Goal: Information Seeking & Learning: Learn about a topic

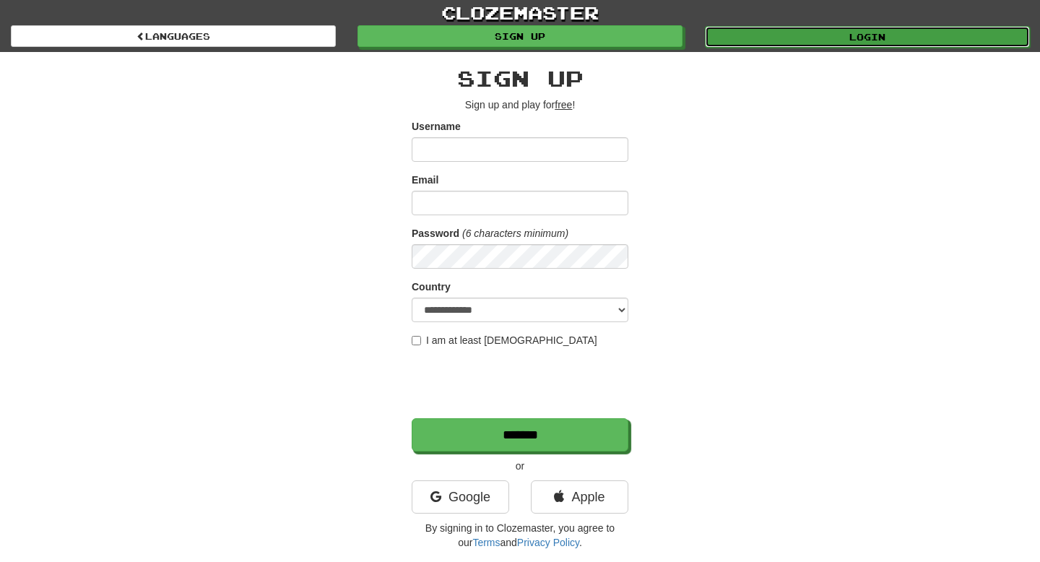
click at [795, 38] on link "Login" at bounding box center [867, 37] width 325 height 22
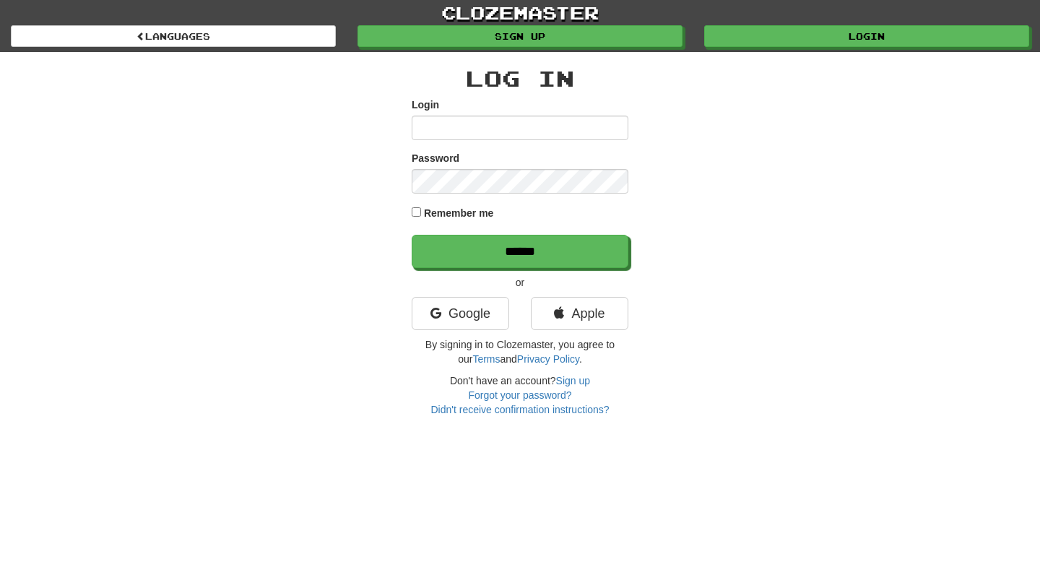
click at [474, 127] on input "Login" at bounding box center [520, 128] width 217 height 25
type input "**********"
click at [412, 235] on input "******" at bounding box center [520, 251] width 217 height 33
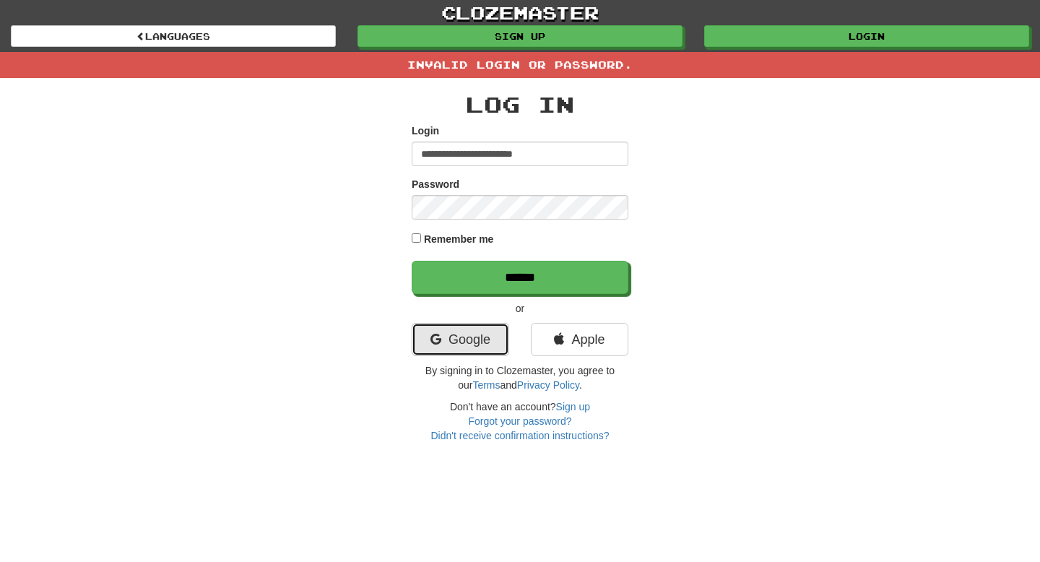
click at [467, 345] on link "Google" at bounding box center [460, 339] width 97 height 33
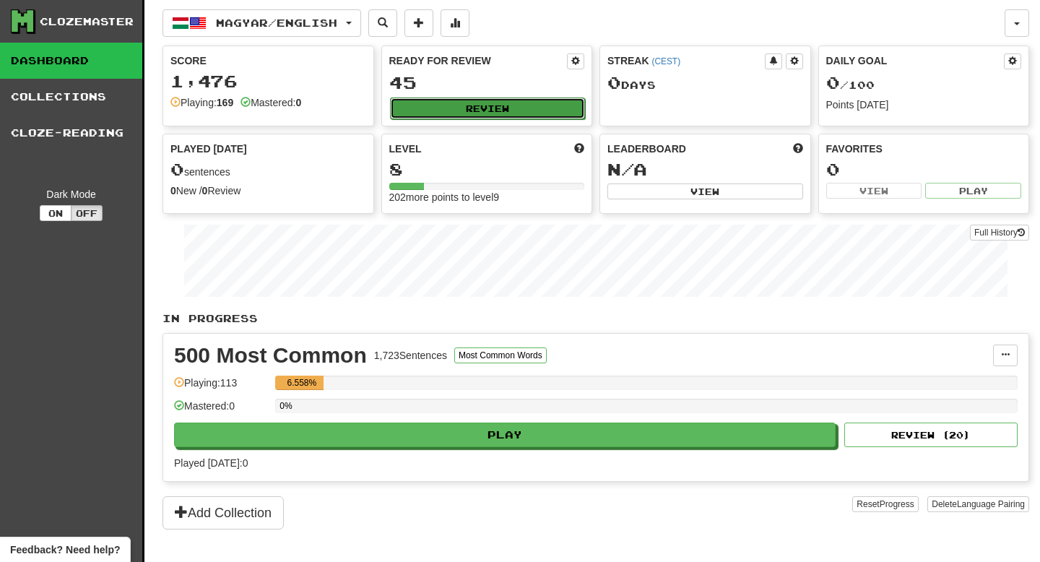
click at [443, 113] on button "Review" at bounding box center [488, 108] width 196 height 22
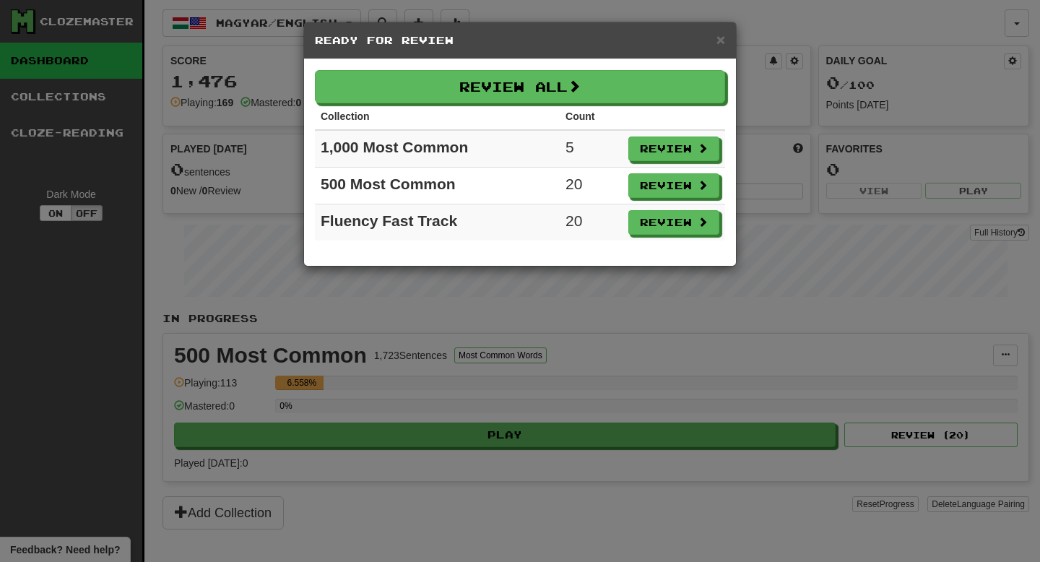
click at [690, 48] on div "× Ready for Review" at bounding box center [520, 40] width 432 height 37
click at [723, 48] on span "×" at bounding box center [720, 39] width 9 height 17
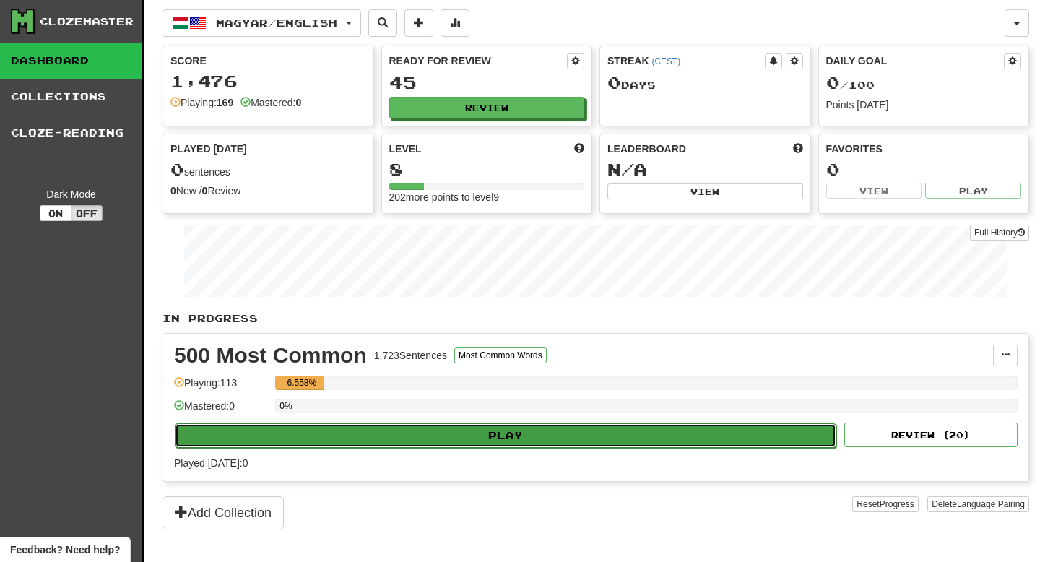
click at [556, 443] on button "Play" at bounding box center [505, 435] width 661 height 25
select select "**"
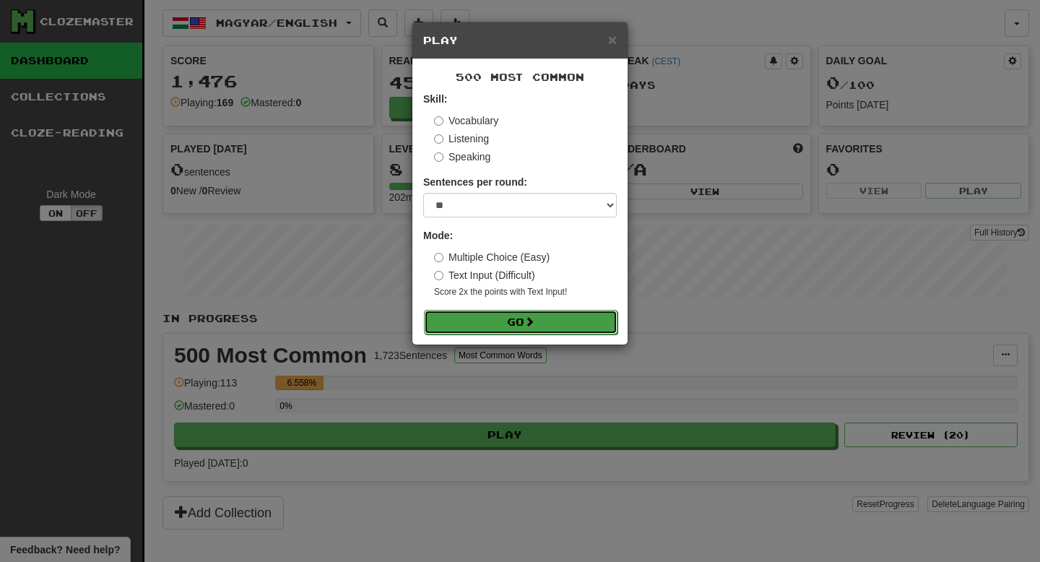
click at [547, 324] on button "Go" at bounding box center [520, 322] width 193 height 25
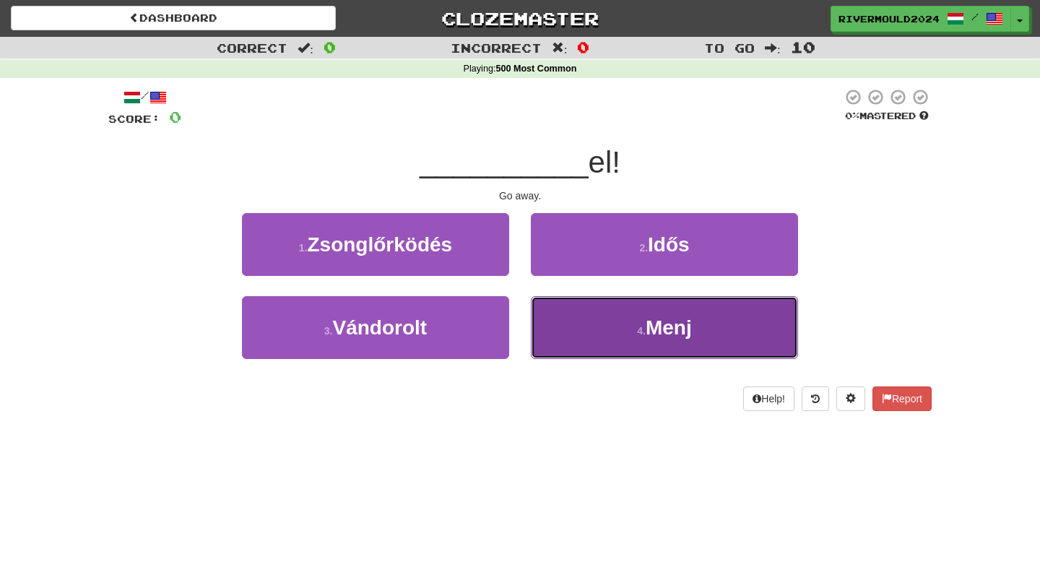
click at [617, 323] on button "4 . Menj" at bounding box center [664, 327] width 267 height 63
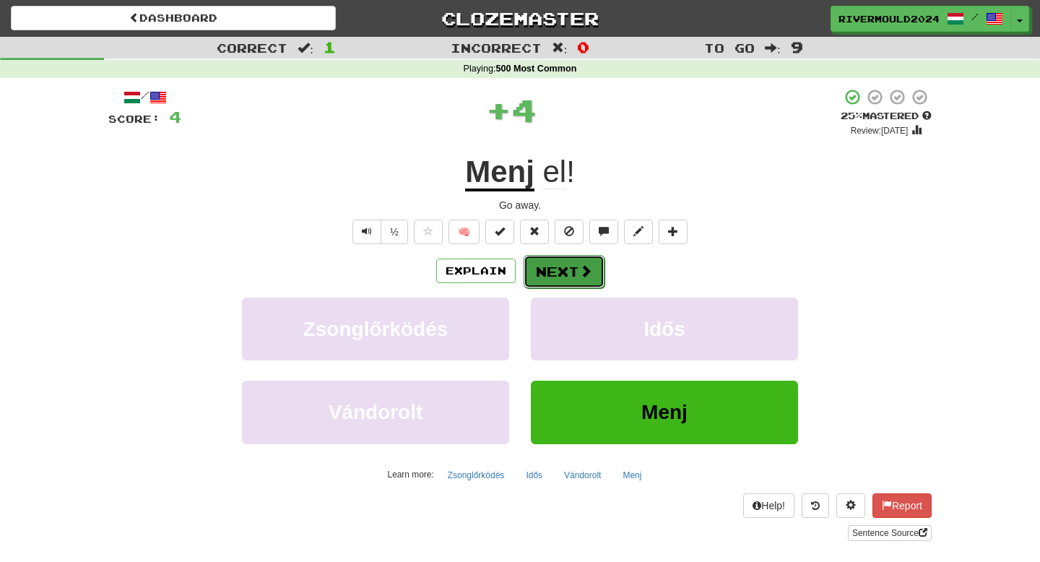
click at [566, 270] on button "Next" at bounding box center [563, 271] width 81 height 33
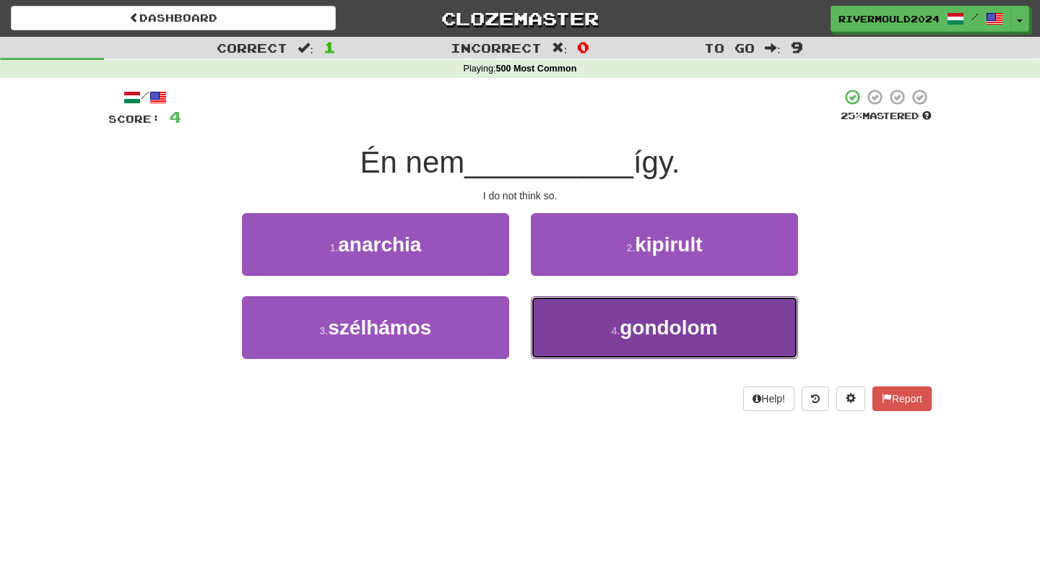
click at [601, 339] on button "4 . gondolom" at bounding box center [664, 327] width 267 height 63
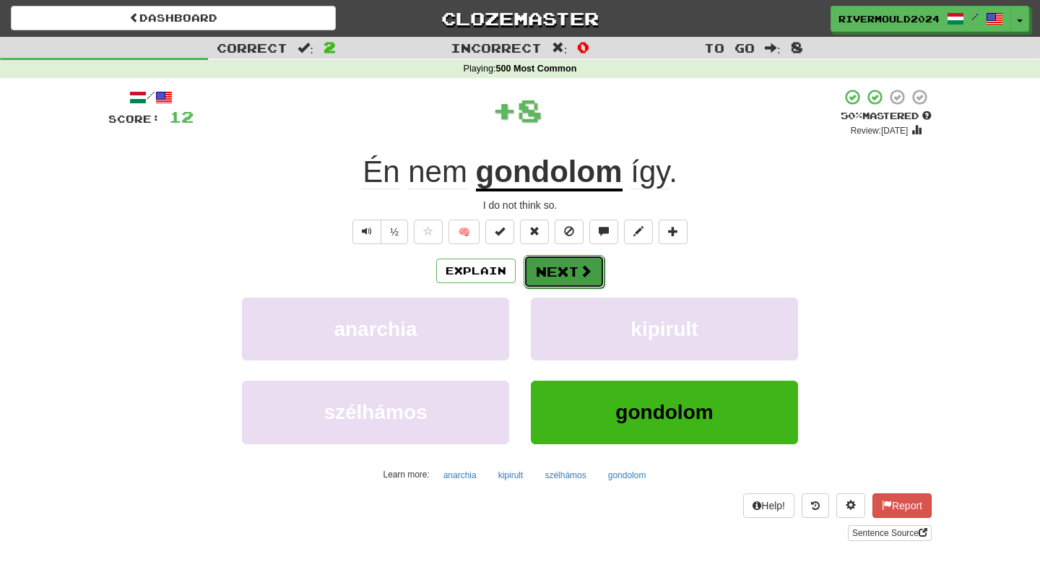
click at [560, 270] on button "Next" at bounding box center [563, 271] width 81 height 33
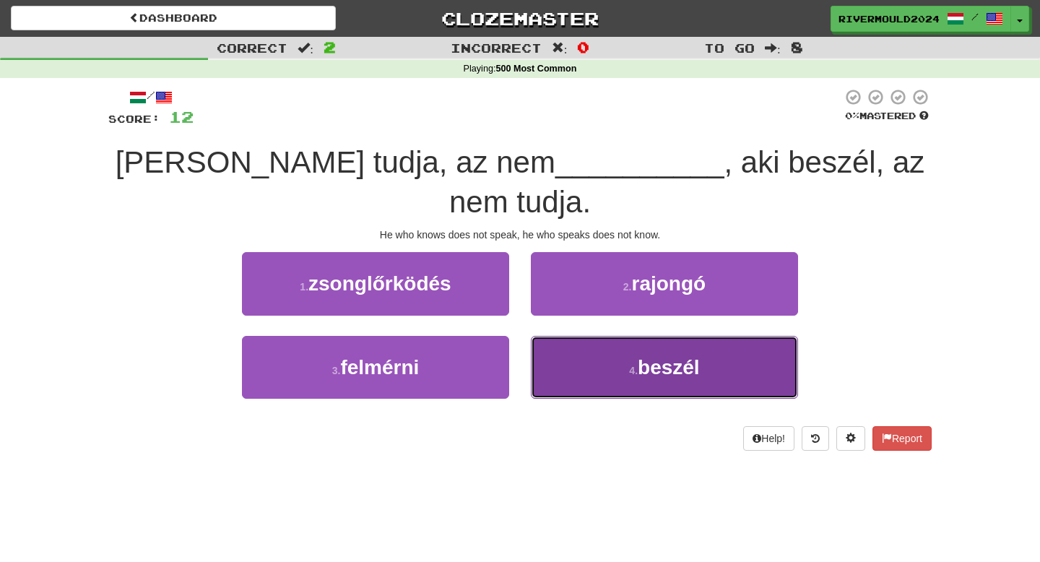
click at [557, 336] on button "4 . beszél" at bounding box center [664, 367] width 267 height 63
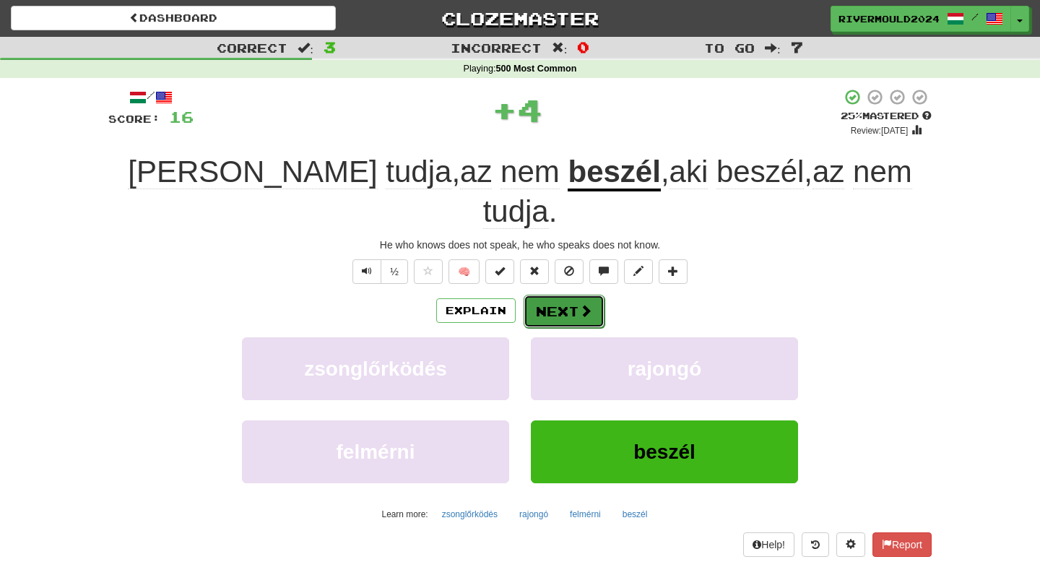
click at [543, 295] on button "Next" at bounding box center [563, 311] width 81 height 33
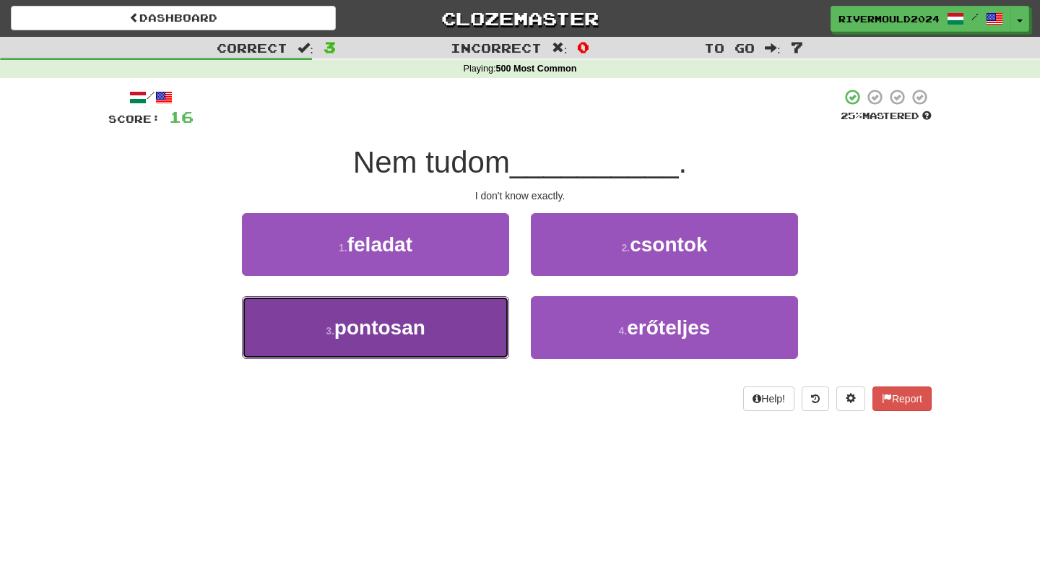
click at [481, 312] on button "3 . pontosan" at bounding box center [375, 327] width 267 height 63
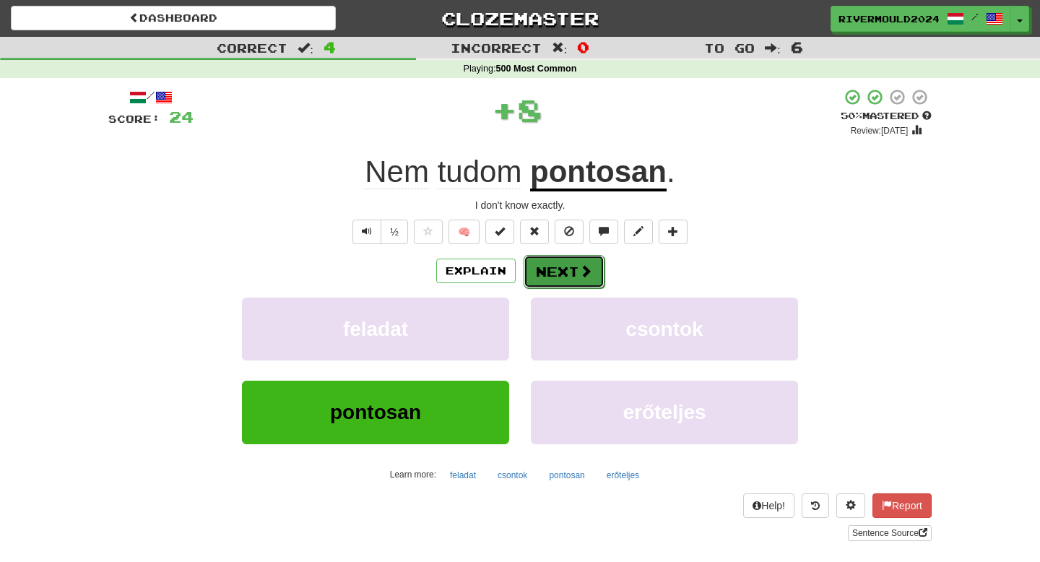
click at [584, 265] on span at bounding box center [585, 270] width 13 height 13
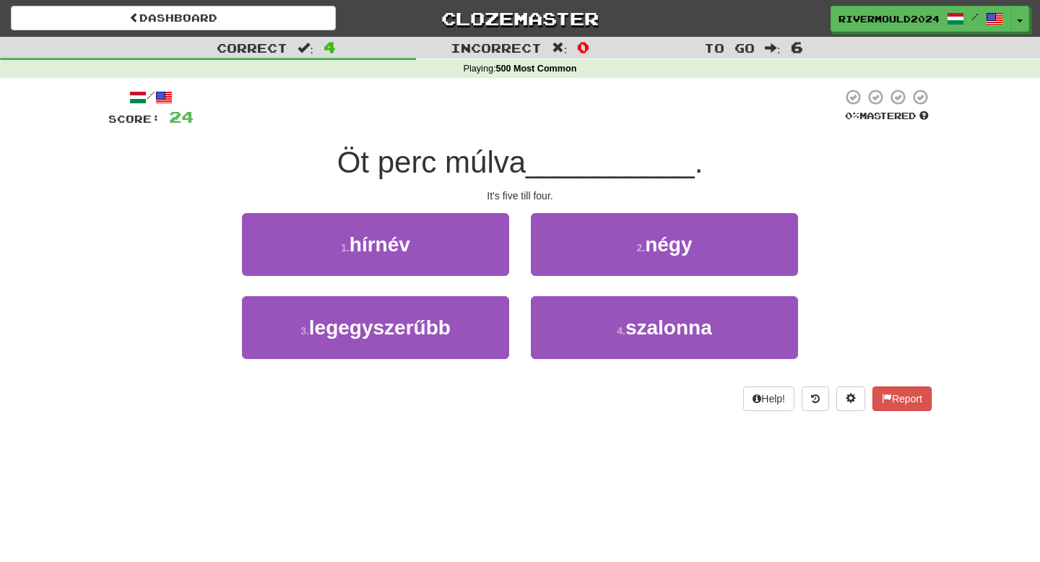
click at [542, 186] on div "/ Score: 24 0 % Mastered Öt perc múlva __________ . It's five till four. 1 . hí…" at bounding box center [519, 249] width 823 height 323
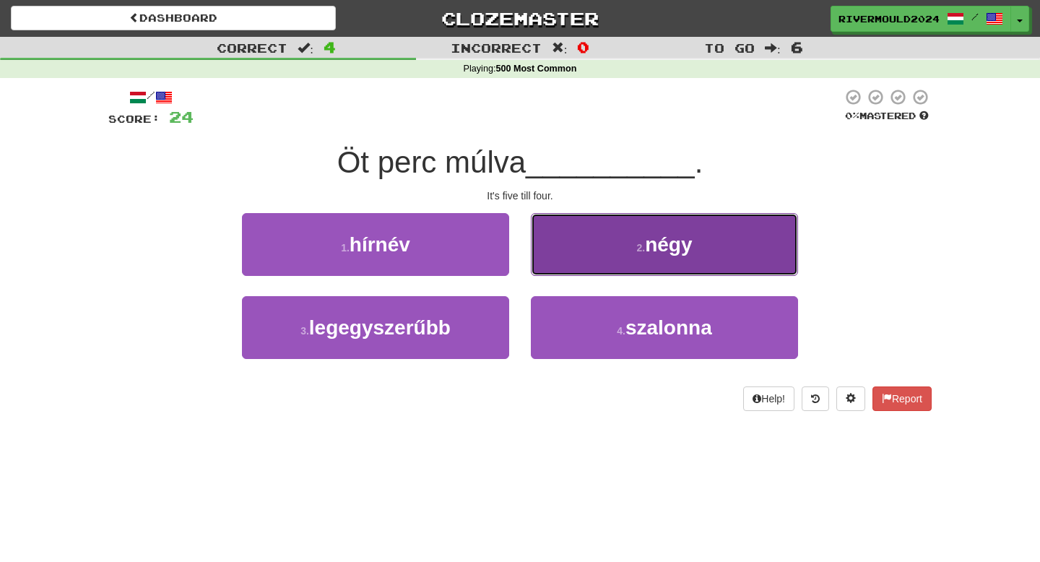
click at [585, 256] on button "2 . négy" at bounding box center [664, 244] width 267 height 63
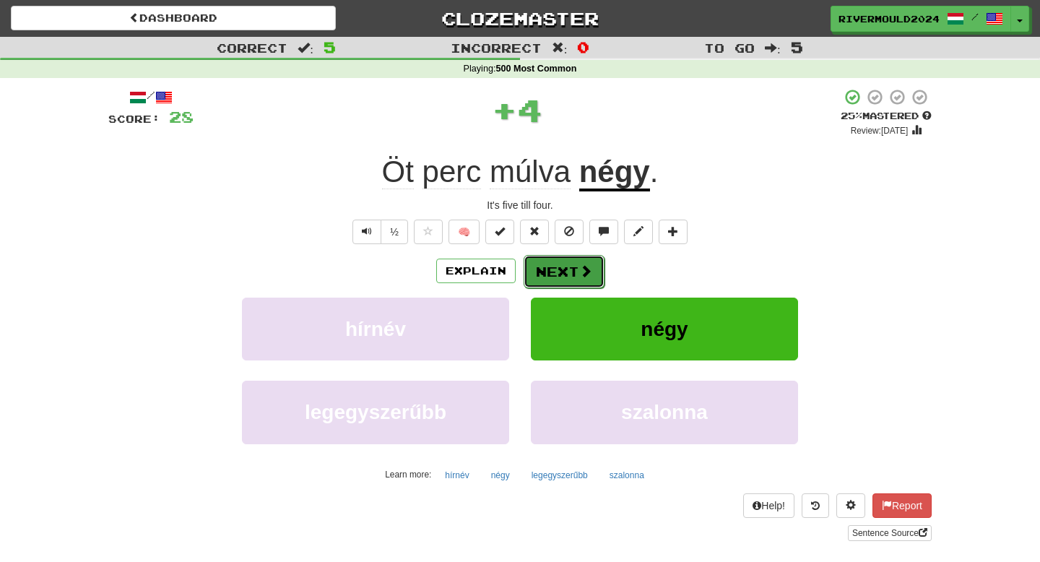
click at [560, 271] on button "Next" at bounding box center [563, 271] width 81 height 33
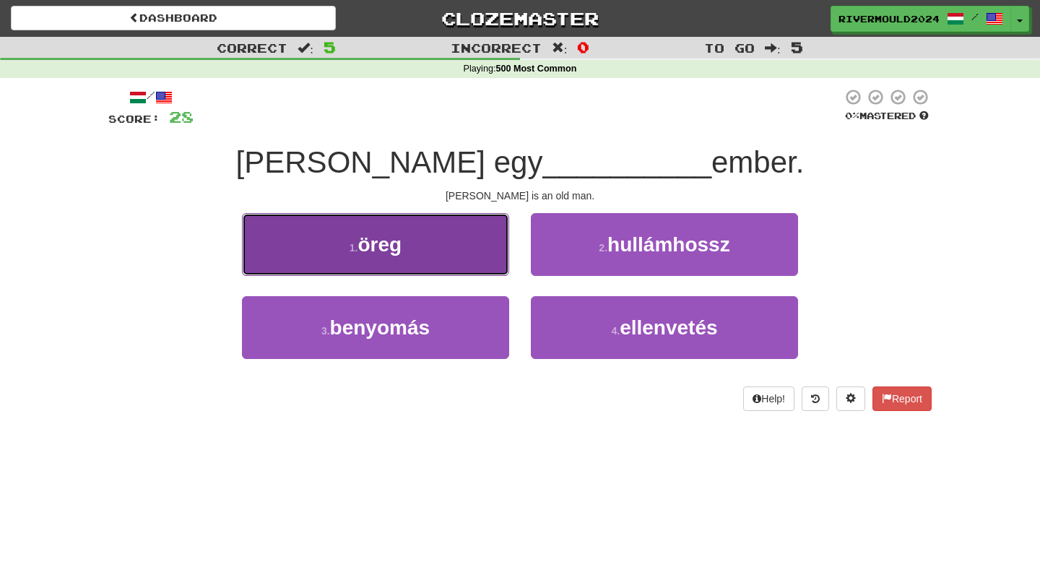
click at [425, 263] on button "1 . öreg" at bounding box center [375, 244] width 267 height 63
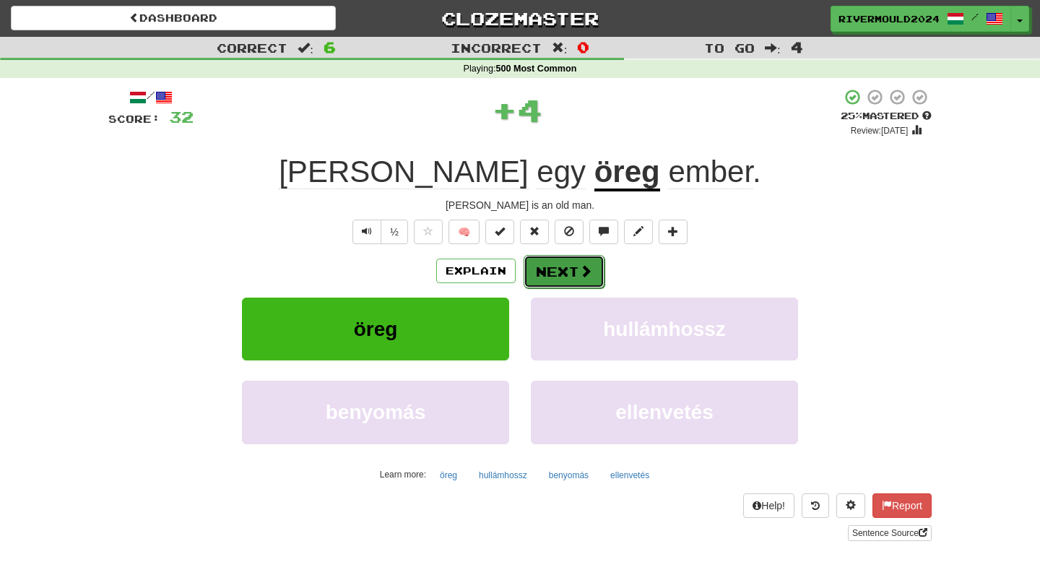
click at [579, 277] on span at bounding box center [585, 270] width 13 height 13
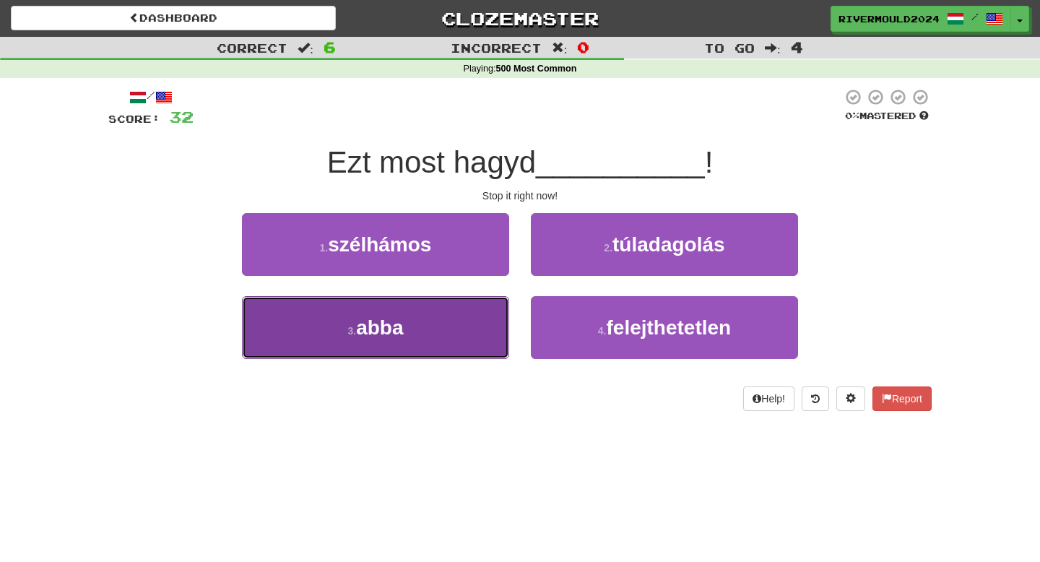
click at [478, 335] on button "3 . abba" at bounding box center [375, 327] width 267 height 63
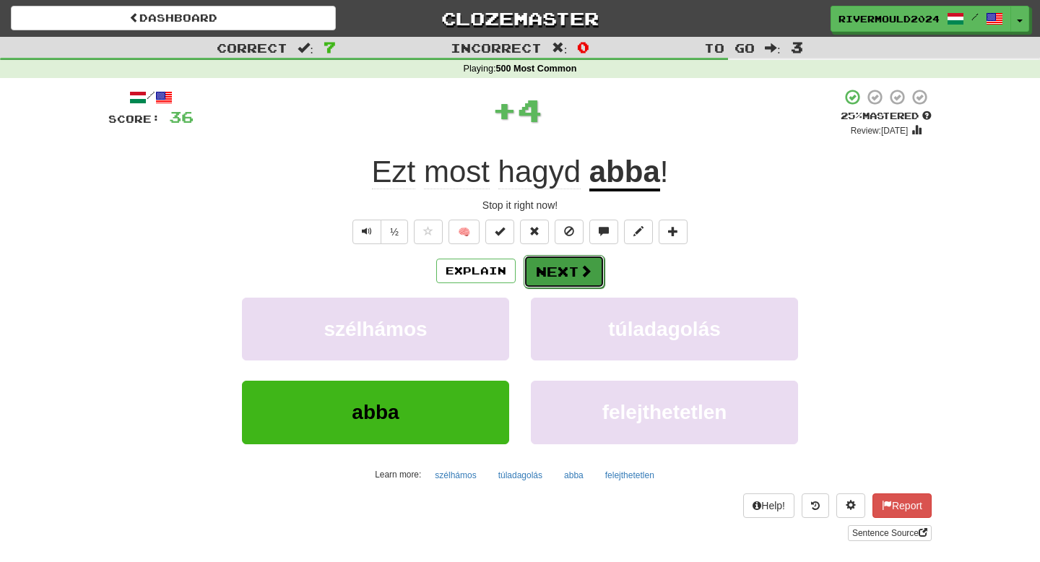
click at [554, 272] on button "Next" at bounding box center [563, 271] width 81 height 33
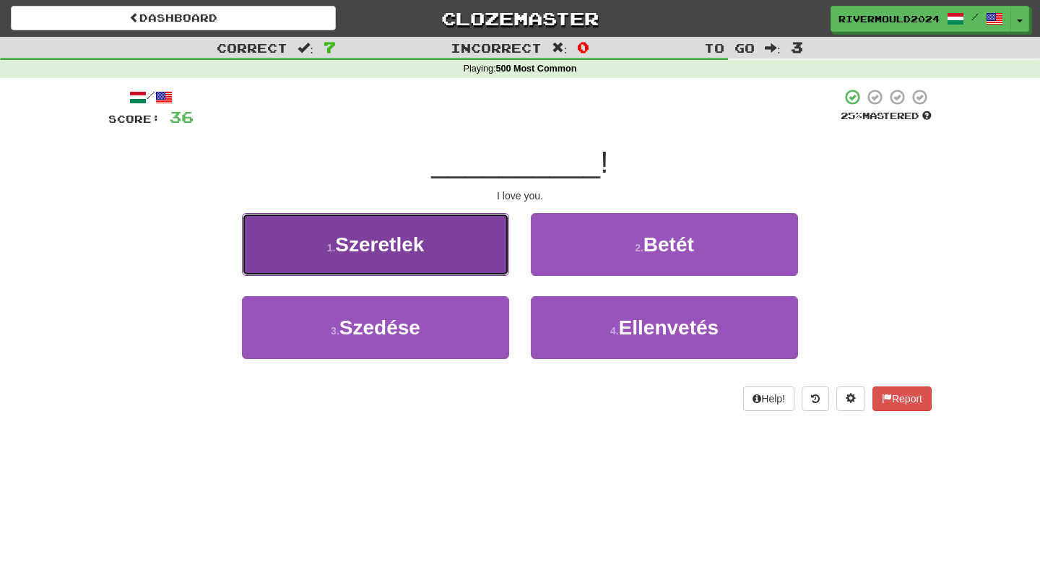
click at [443, 245] on button "1 . Szeretlek" at bounding box center [375, 244] width 267 height 63
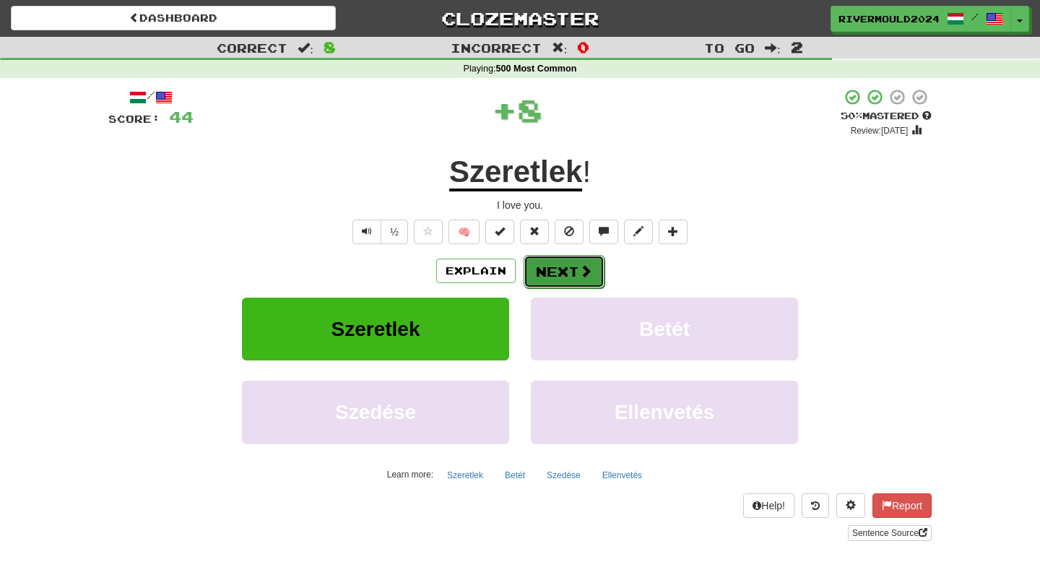
click at [557, 272] on button "Next" at bounding box center [563, 271] width 81 height 33
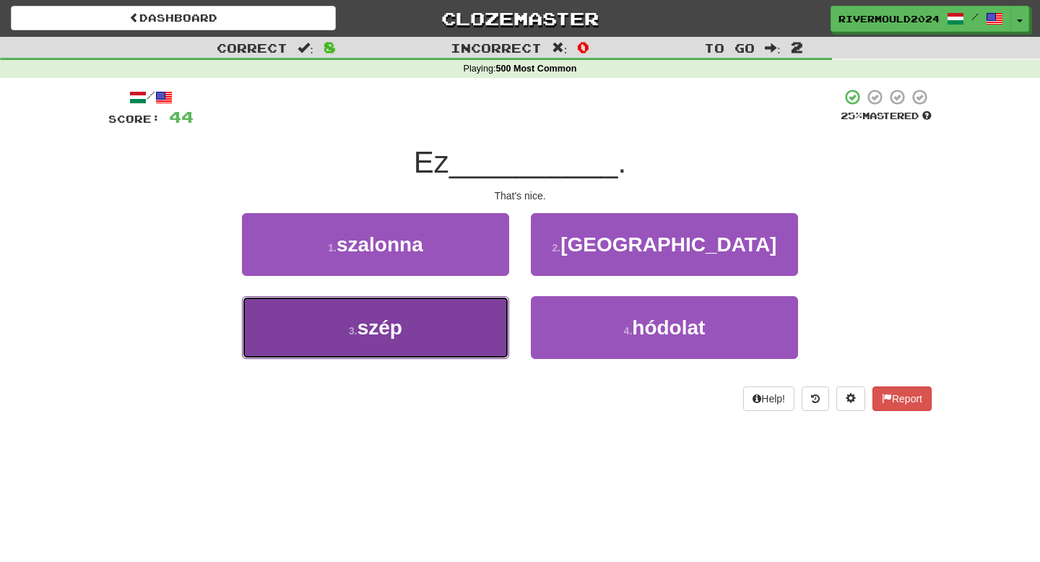
click at [447, 328] on button "3 . szép" at bounding box center [375, 327] width 267 height 63
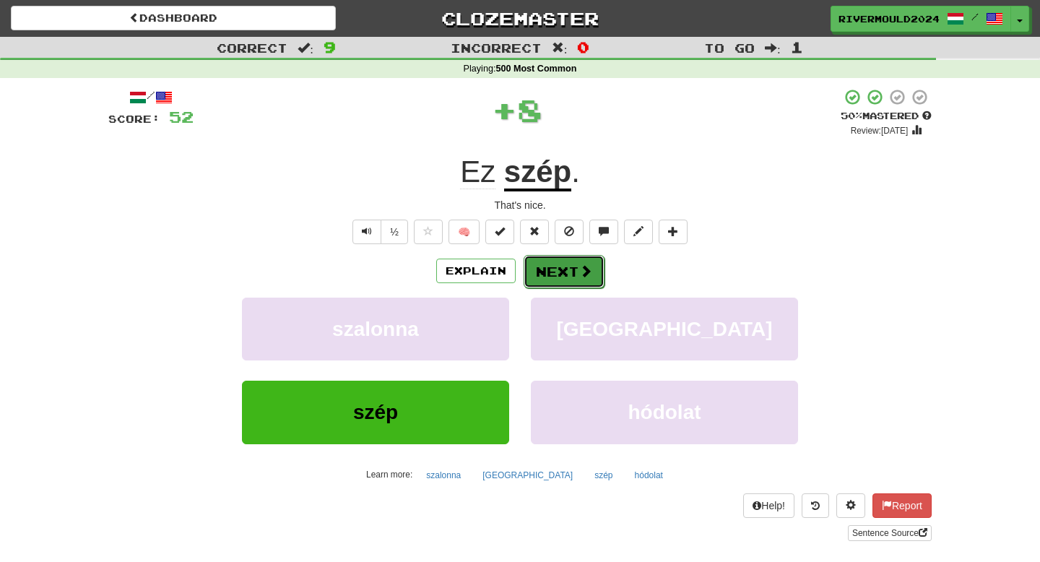
click at [556, 273] on button "Next" at bounding box center [563, 271] width 81 height 33
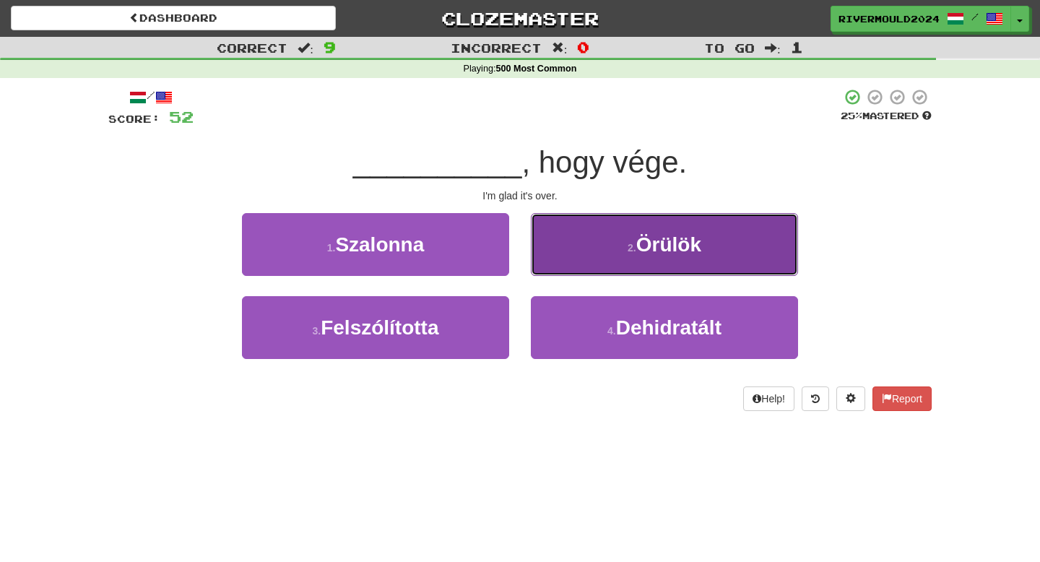
click at [554, 243] on button "2 . Örülök" at bounding box center [664, 244] width 267 height 63
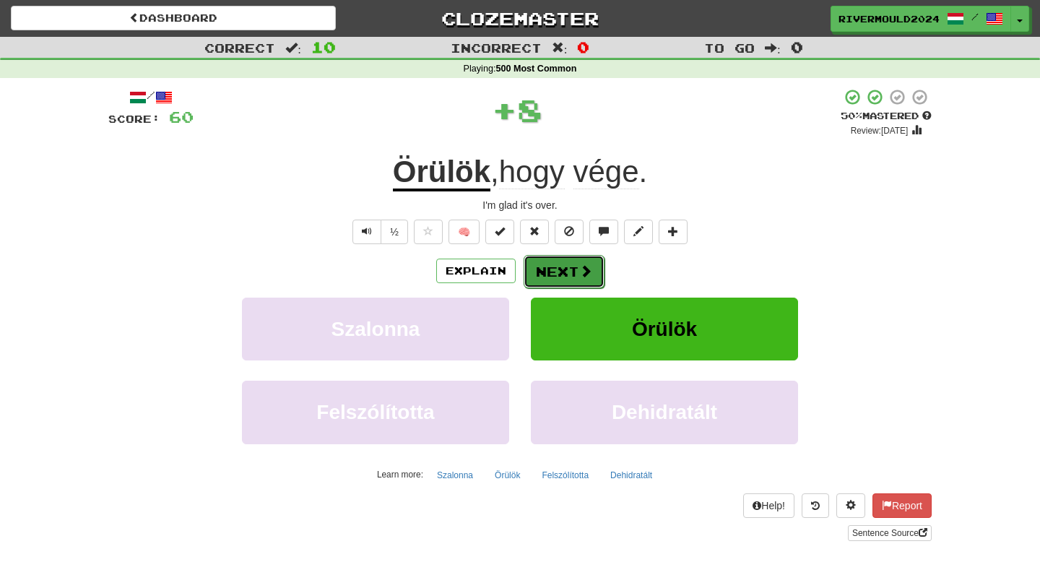
click at [564, 270] on button "Next" at bounding box center [563, 271] width 81 height 33
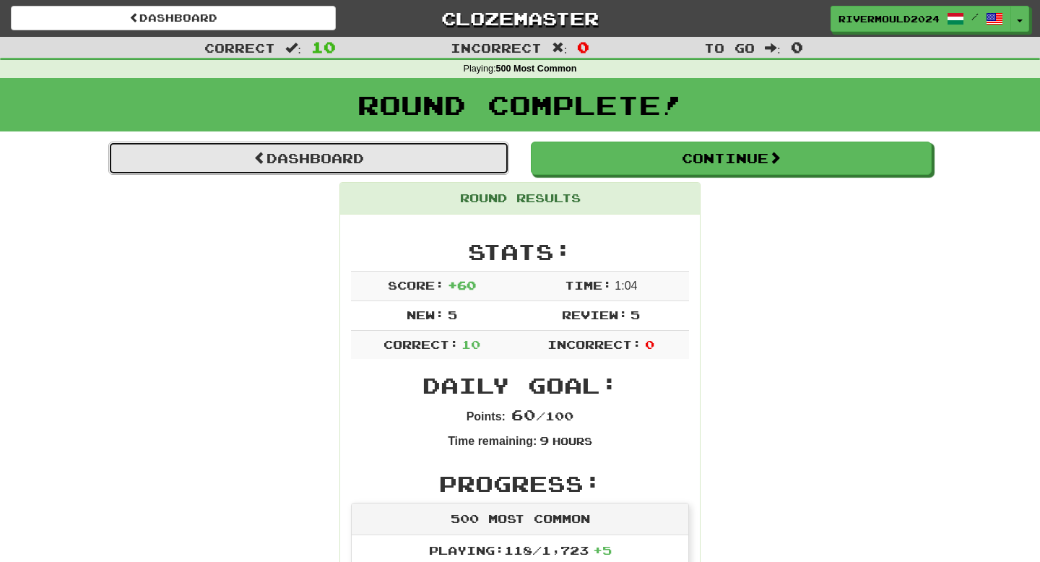
click at [469, 154] on link "Dashboard" at bounding box center [308, 158] width 401 height 33
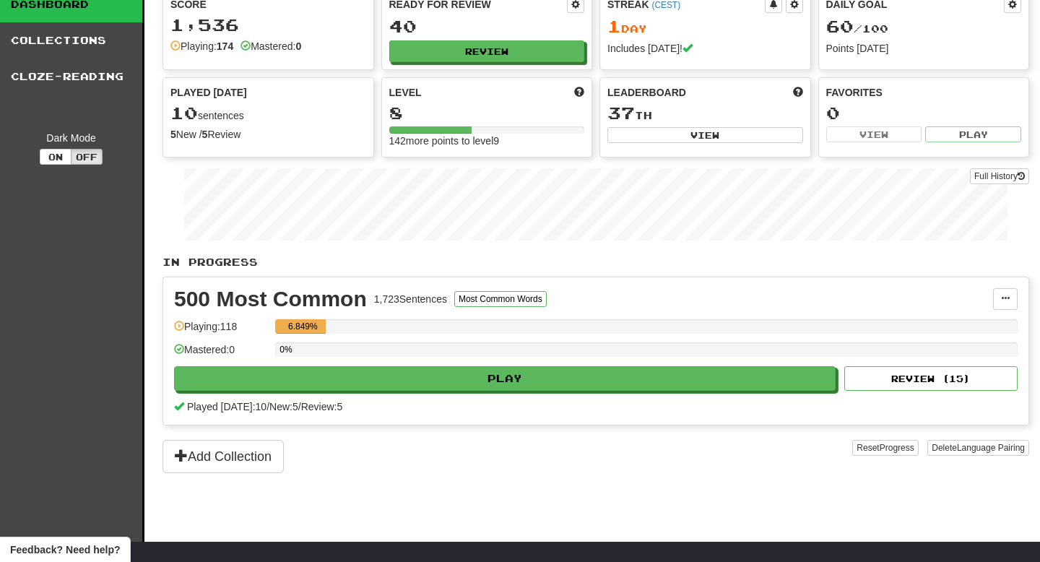
scroll to position [61, 0]
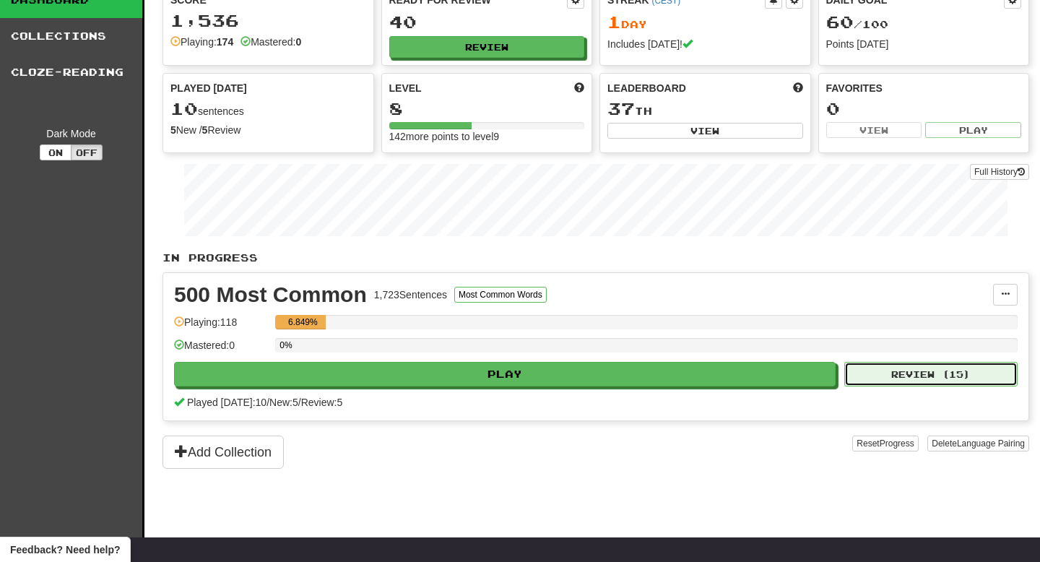
click at [946, 380] on button "Review ( 15 )" at bounding box center [930, 374] width 173 height 25
select select "**"
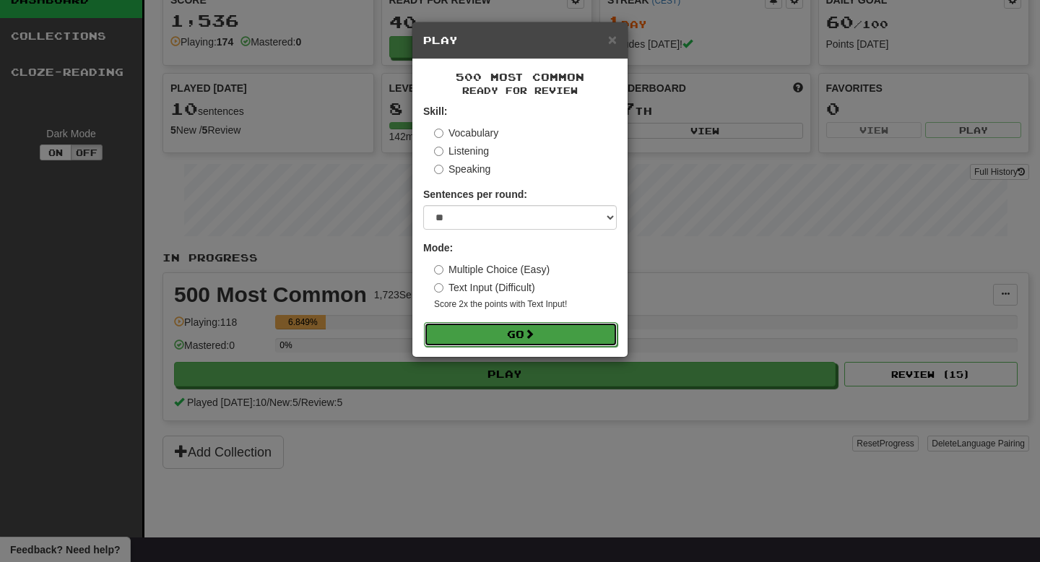
click at [547, 339] on button "Go" at bounding box center [520, 334] width 193 height 25
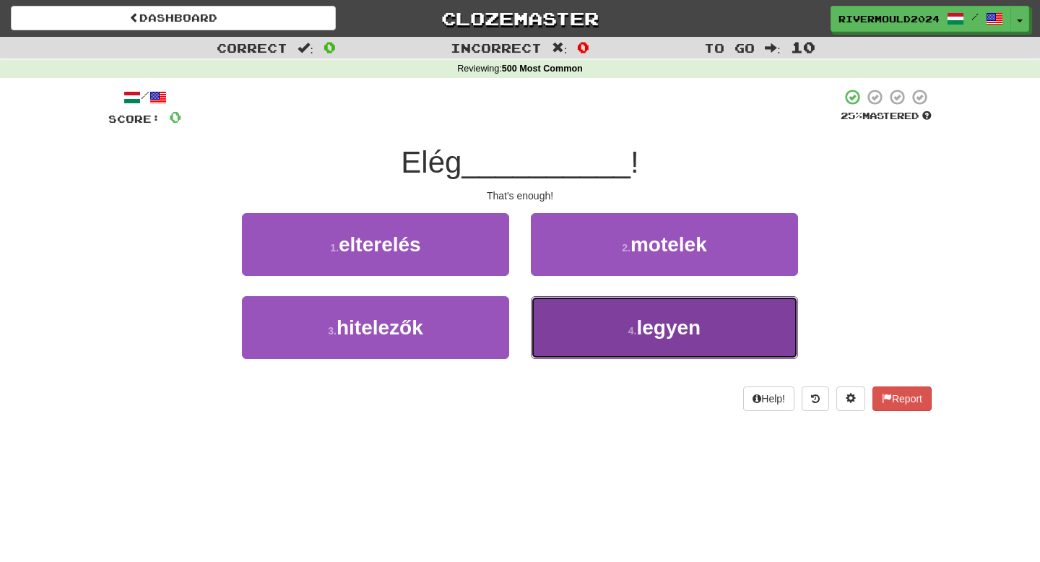
click at [558, 307] on button "4 . legyen" at bounding box center [664, 327] width 267 height 63
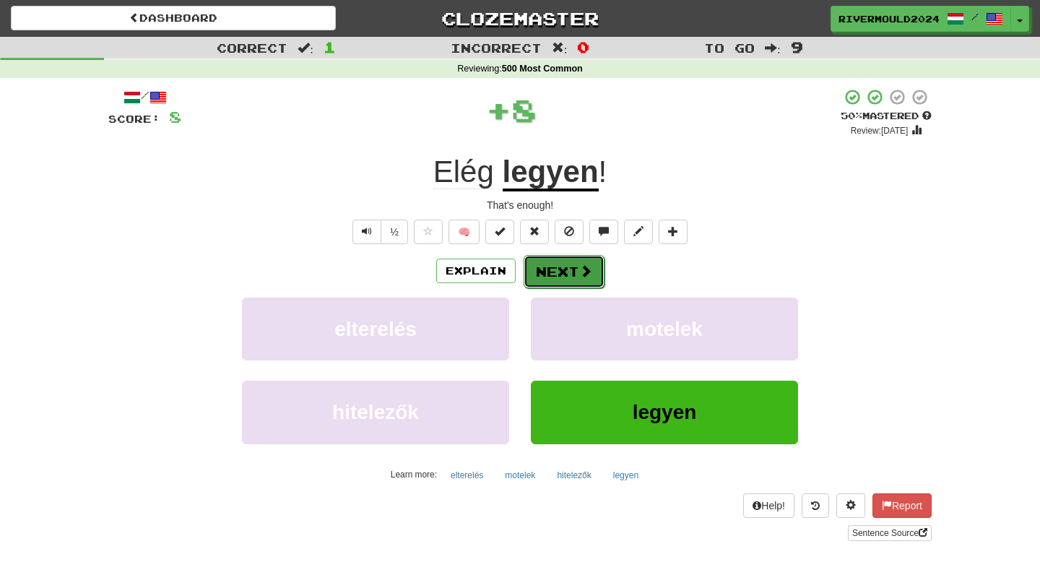
click at [579, 276] on span at bounding box center [585, 270] width 13 height 13
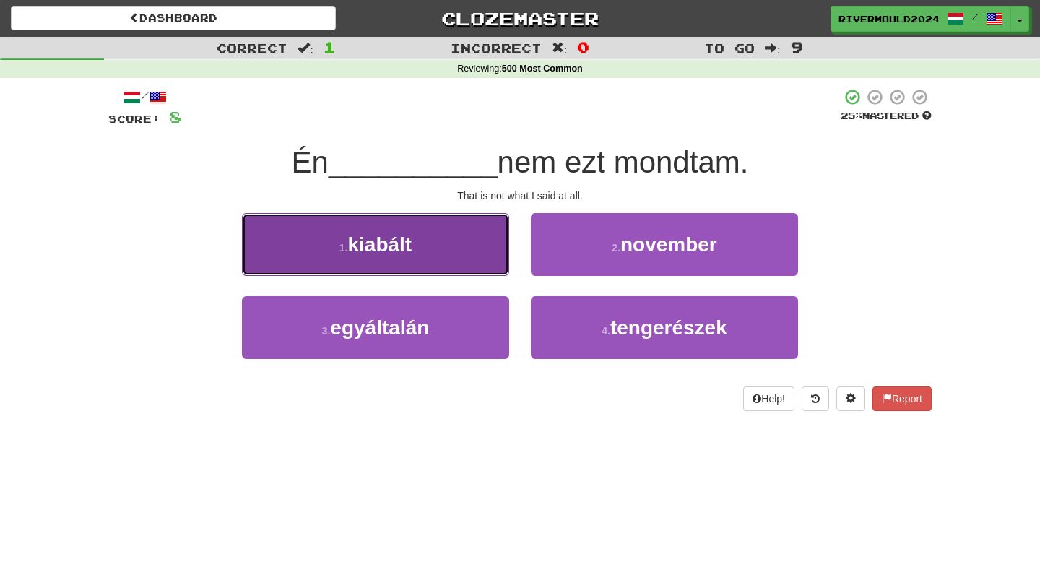
click at [360, 233] on span "kiabált" at bounding box center [379, 244] width 64 height 22
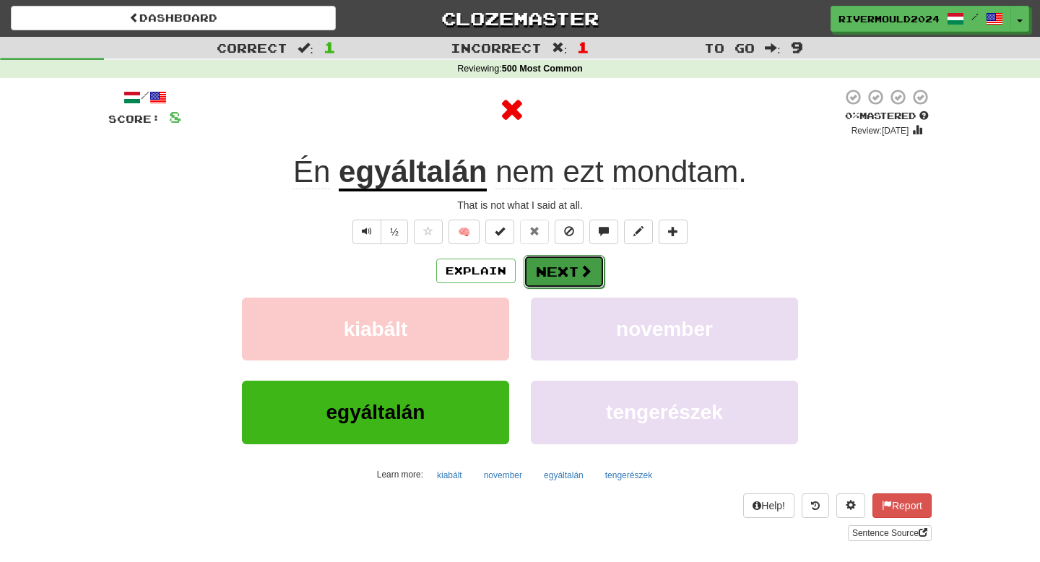
click at [558, 275] on button "Next" at bounding box center [563, 271] width 81 height 33
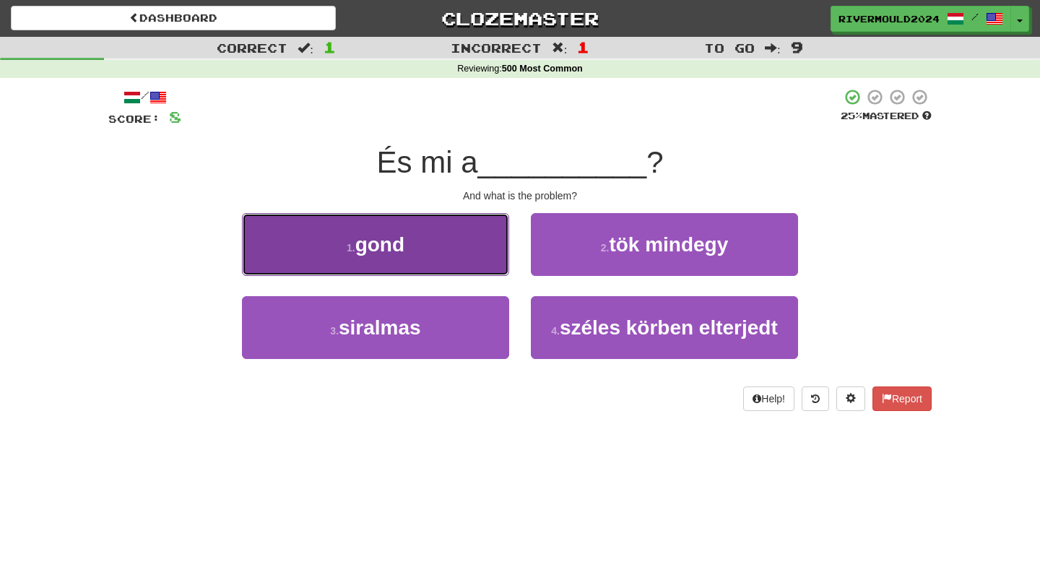
click at [393, 245] on span "gond" at bounding box center [379, 244] width 49 height 22
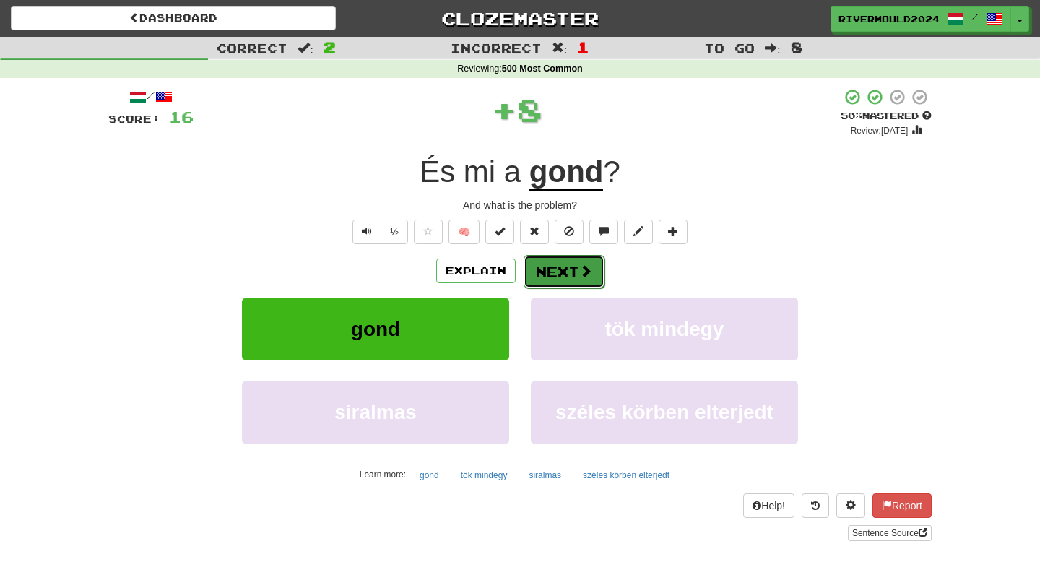
click at [565, 275] on button "Next" at bounding box center [563, 271] width 81 height 33
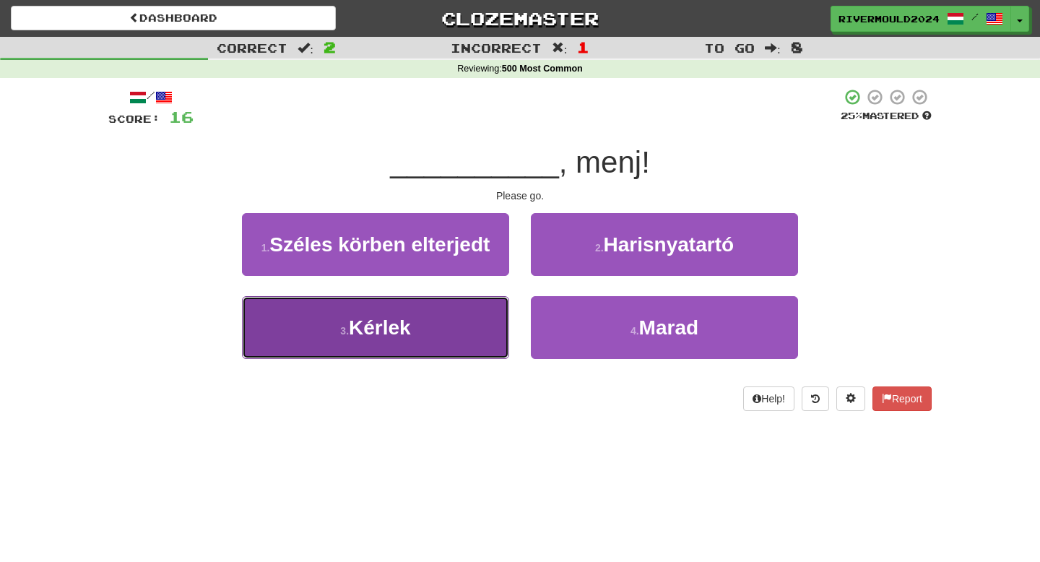
click at [430, 333] on button "3 . [GEOGRAPHIC_DATA]" at bounding box center [375, 327] width 267 height 63
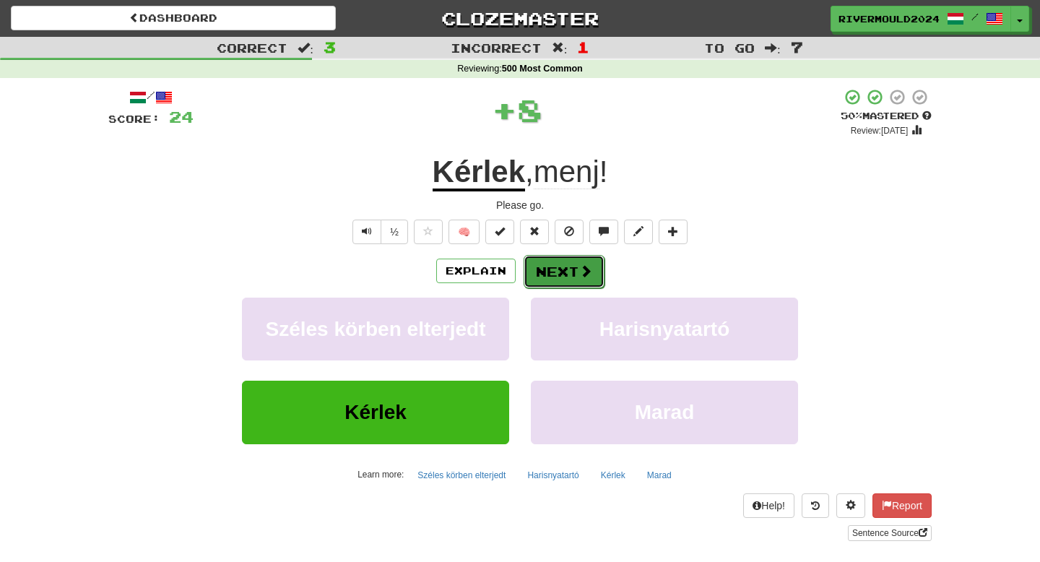
click at [538, 255] on button "Next" at bounding box center [563, 271] width 81 height 33
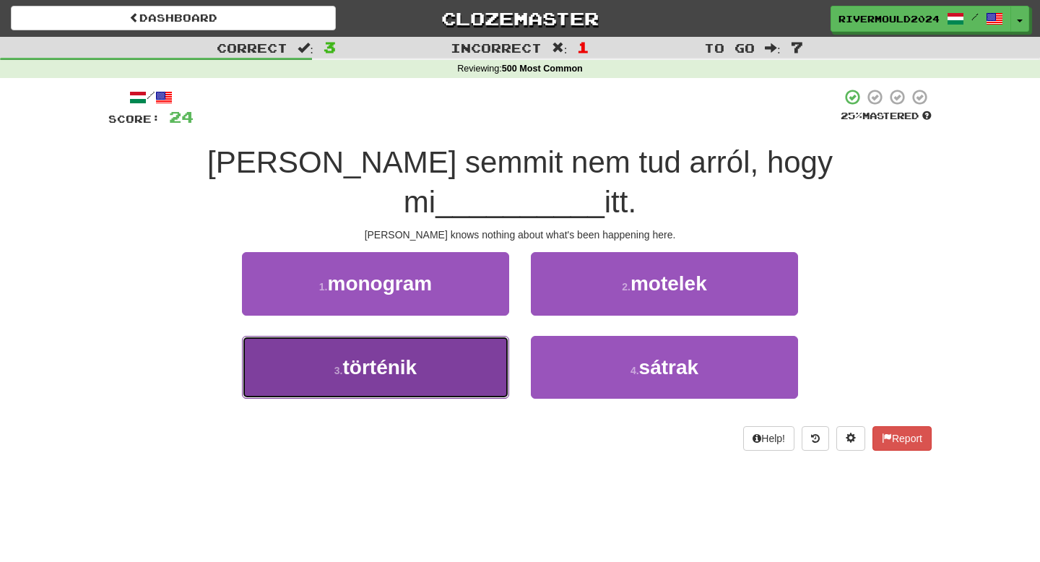
click at [424, 336] on button "3 . történik" at bounding box center [375, 367] width 267 height 63
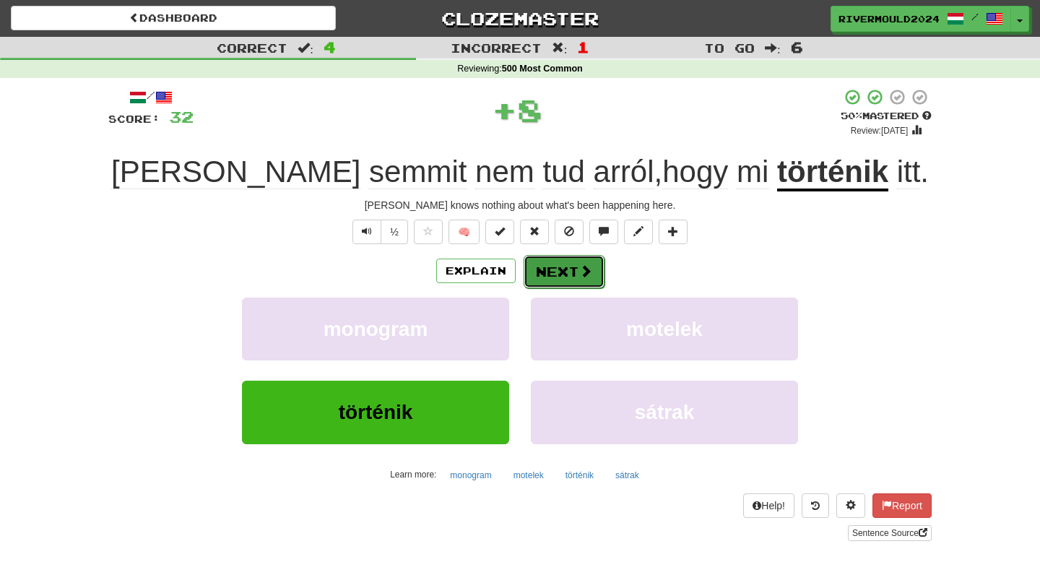
click at [560, 283] on button "Next" at bounding box center [563, 271] width 81 height 33
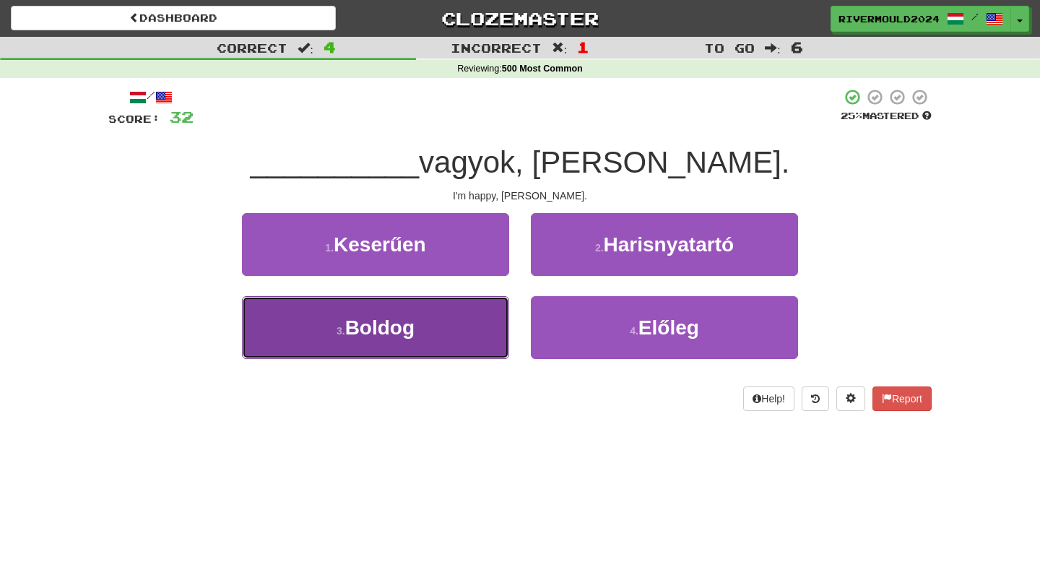
click at [448, 321] on button "3 . Boldog" at bounding box center [375, 327] width 267 height 63
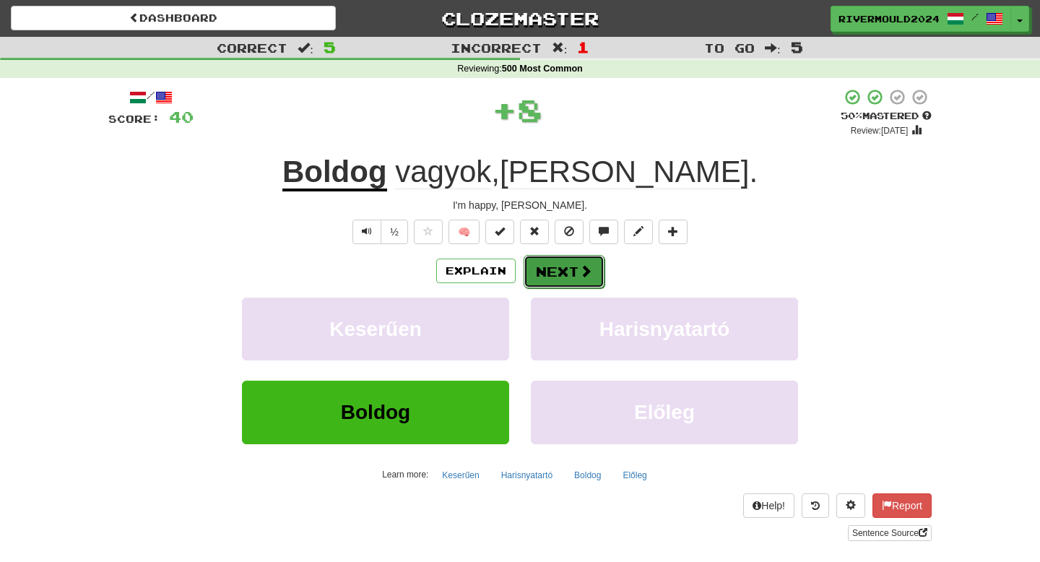
click at [570, 262] on button "Next" at bounding box center [563, 271] width 81 height 33
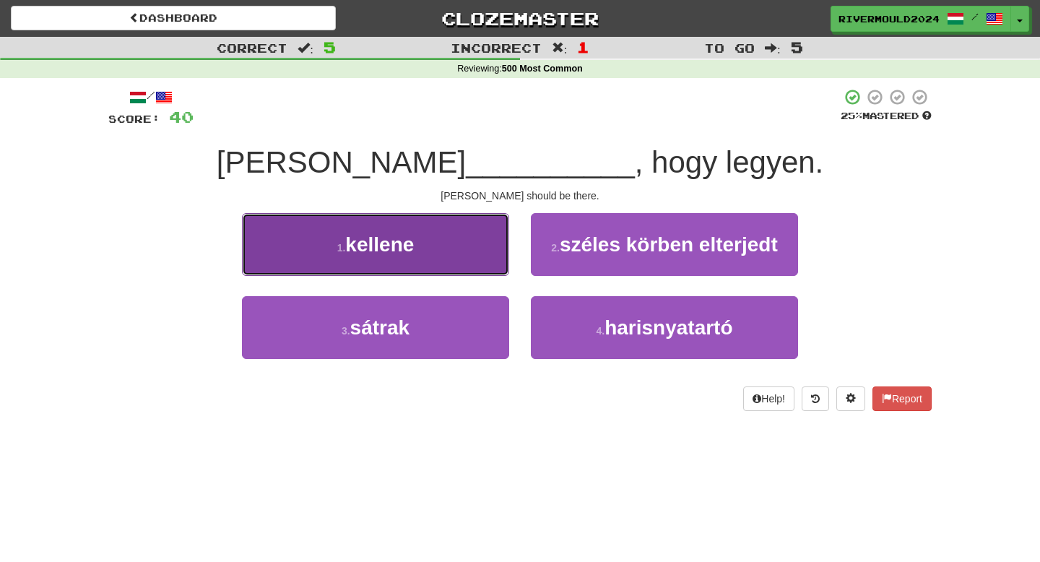
click at [456, 248] on button "1 . kellene" at bounding box center [375, 244] width 267 height 63
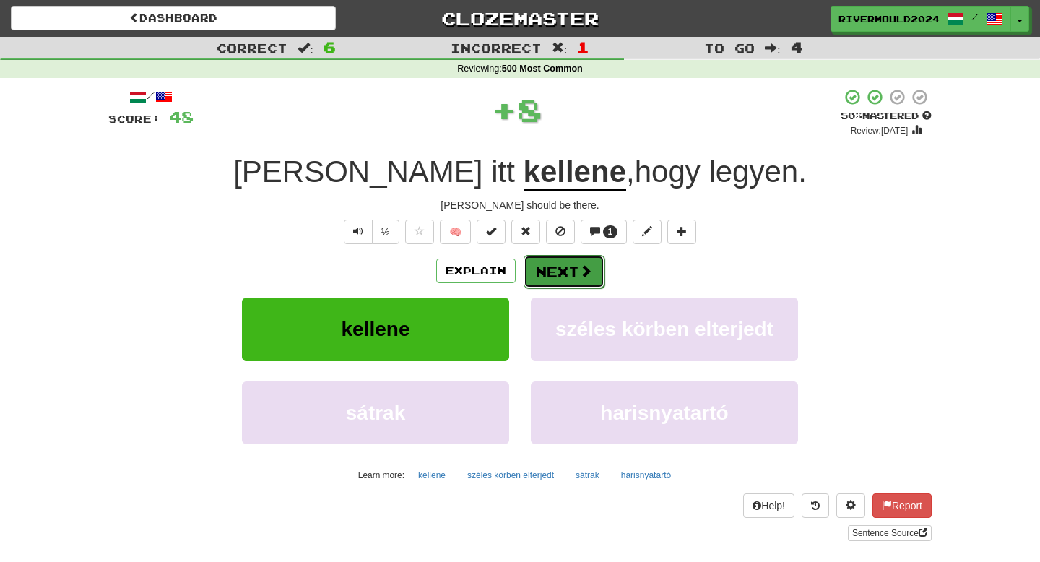
click at [560, 280] on button "Next" at bounding box center [563, 271] width 81 height 33
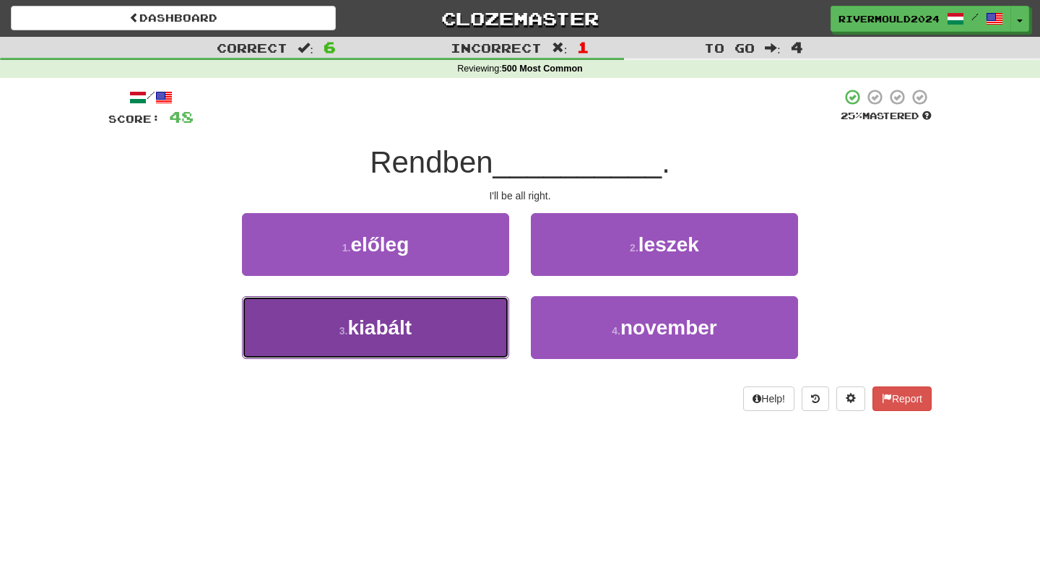
click at [419, 320] on button "3 . kiabált" at bounding box center [375, 327] width 267 height 63
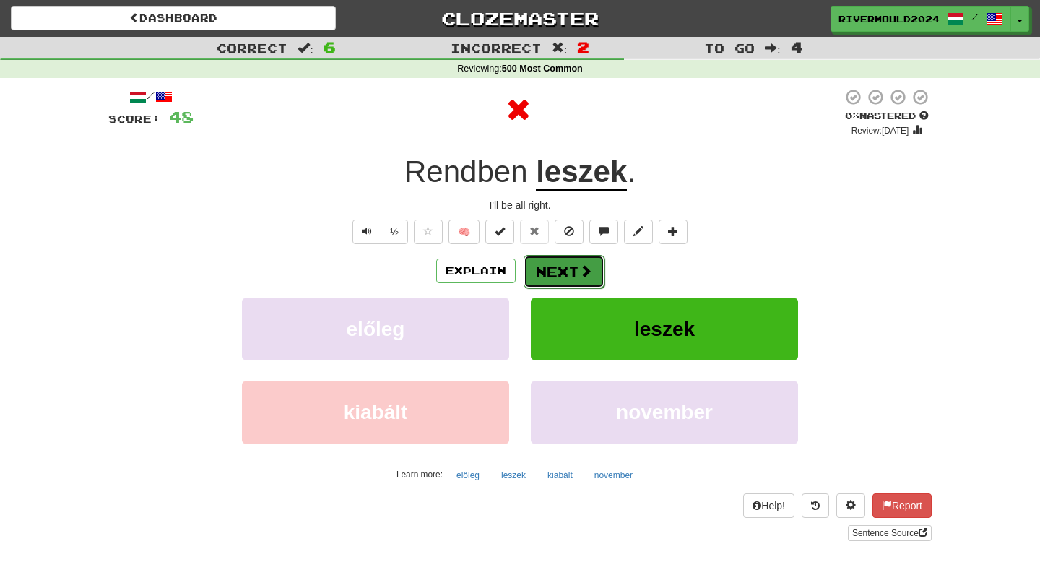
click at [549, 282] on button "Next" at bounding box center [563, 271] width 81 height 33
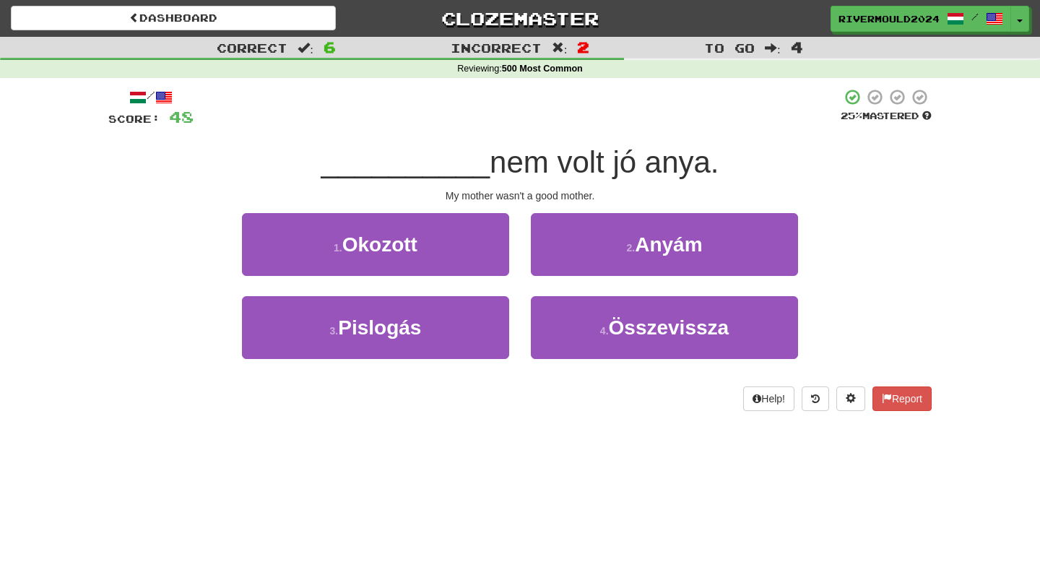
click at [630, 282] on div "2 . Anyám" at bounding box center [664, 254] width 289 height 83
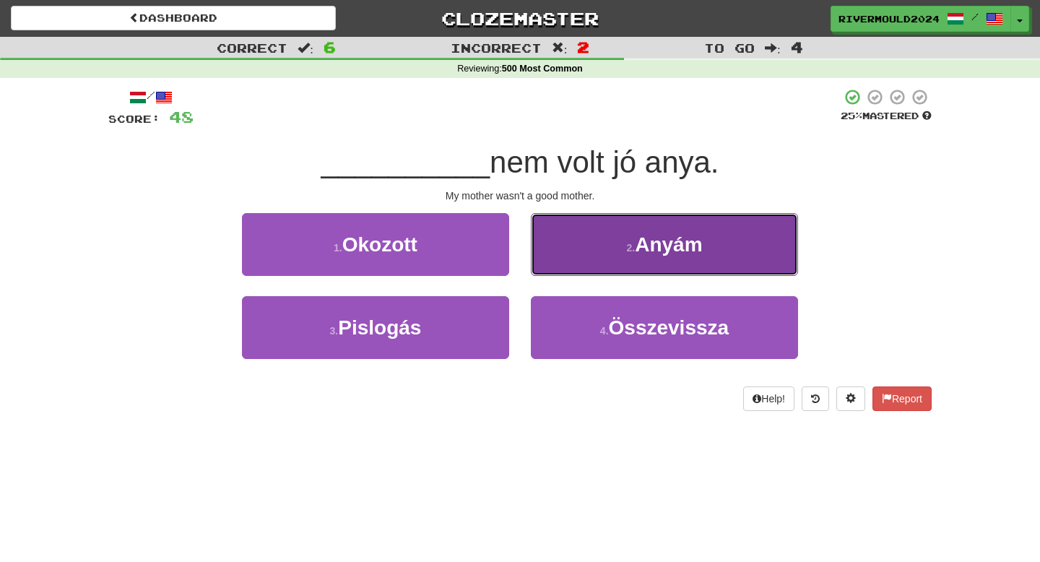
click at [635, 251] on small "2 ." at bounding box center [630, 248] width 9 height 12
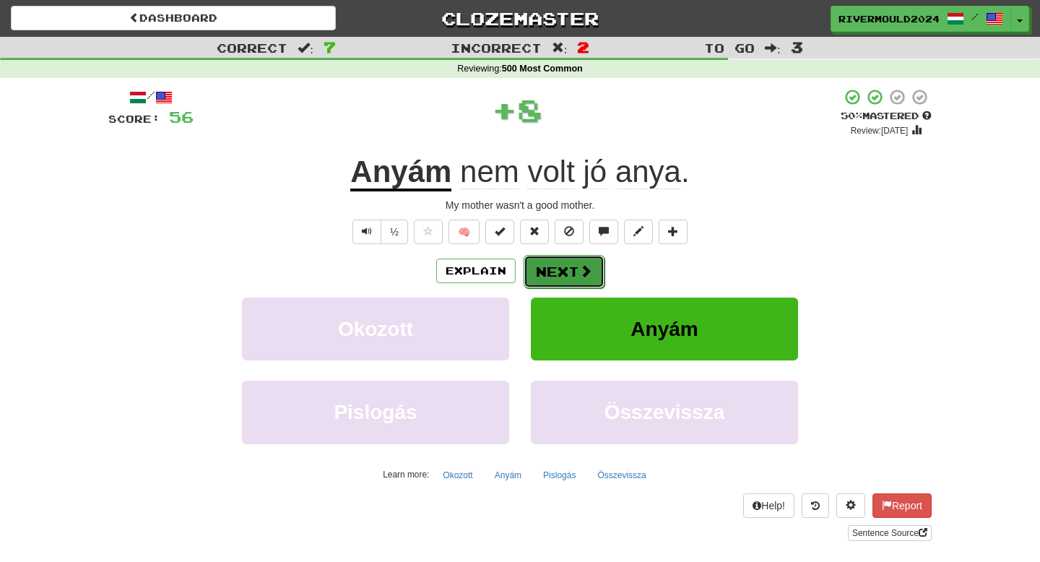
click at [552, 263] on button "Next" at bounding box center [563, 271] width 81 height 33
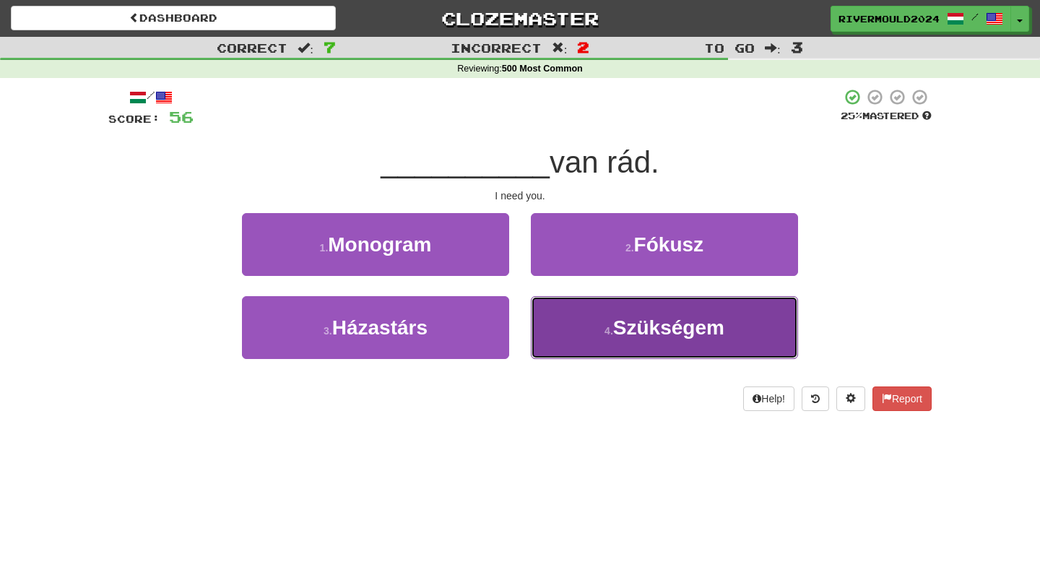
click at [565, 326] on button "4 . Szükségem" at bounding box center [664, 327] width 267 height 63
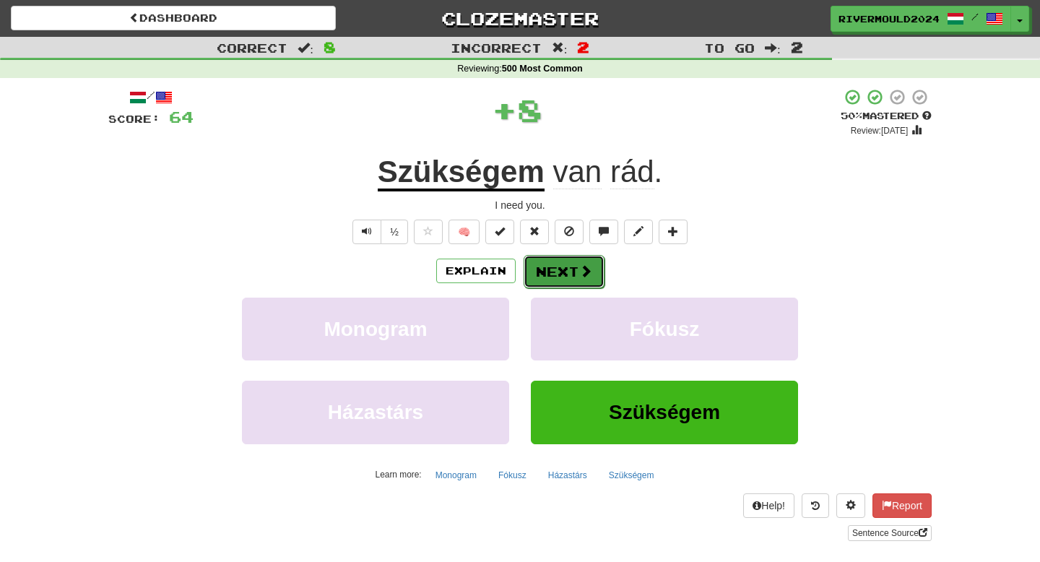
click at [536, 260] on button "Next" at bounding box center [563, 271] width 81 height 33
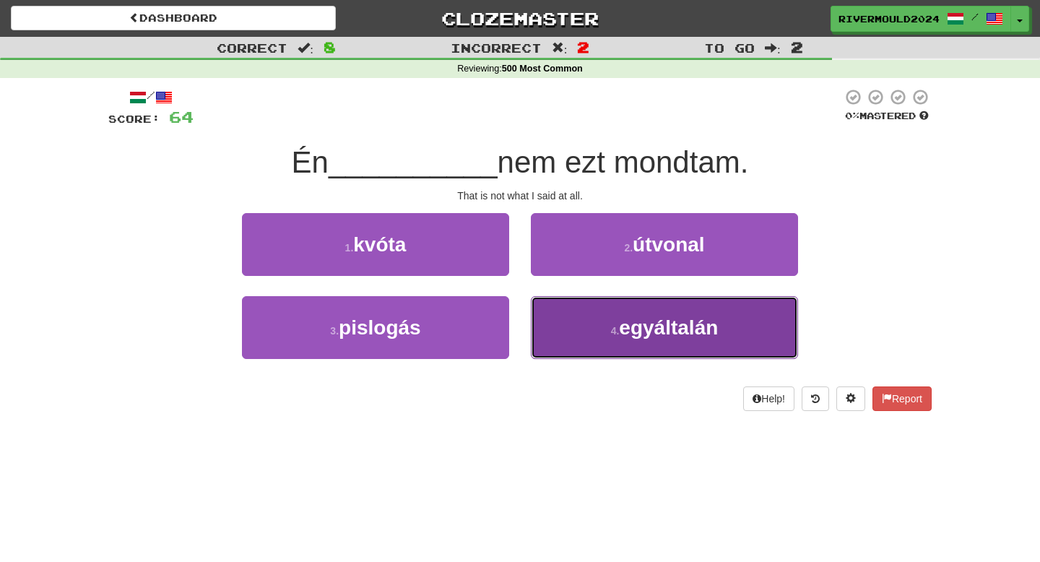
click at [586, 347] on button "4 . egyáltalán" at bounding box center [664, 327] width 267 height 63
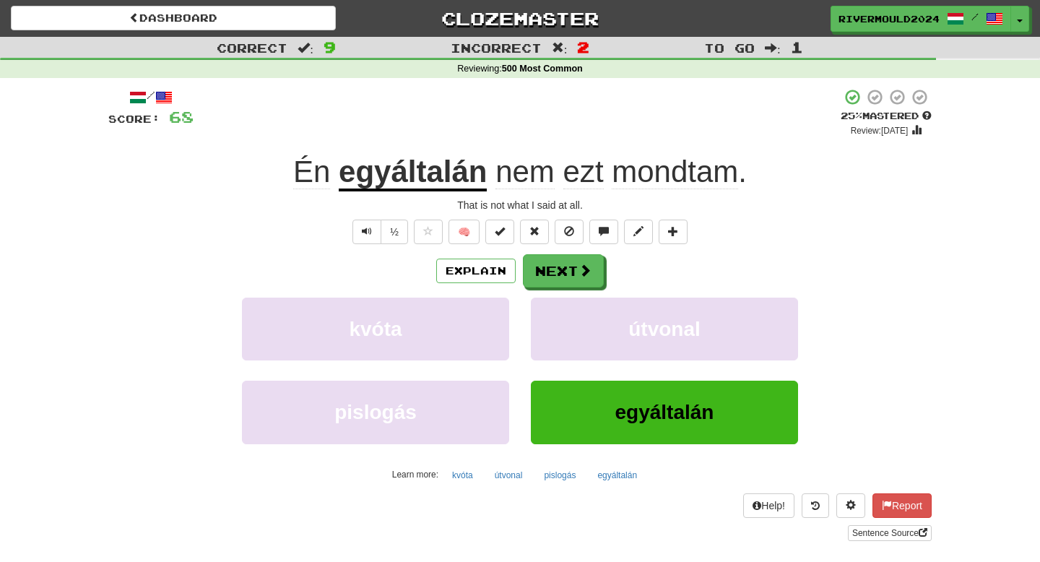
click at [430, 175] on u "egyáltalán" at bounding box center [413, 172] width 148 height 37
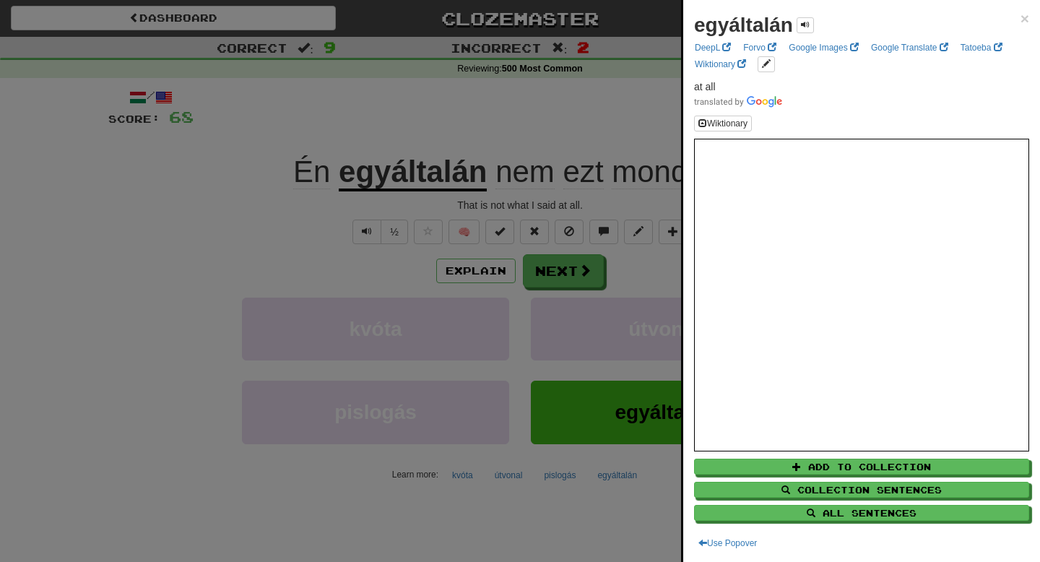
click at [487, 240] on div at bounding box center [520, 281] width 1040 height 562
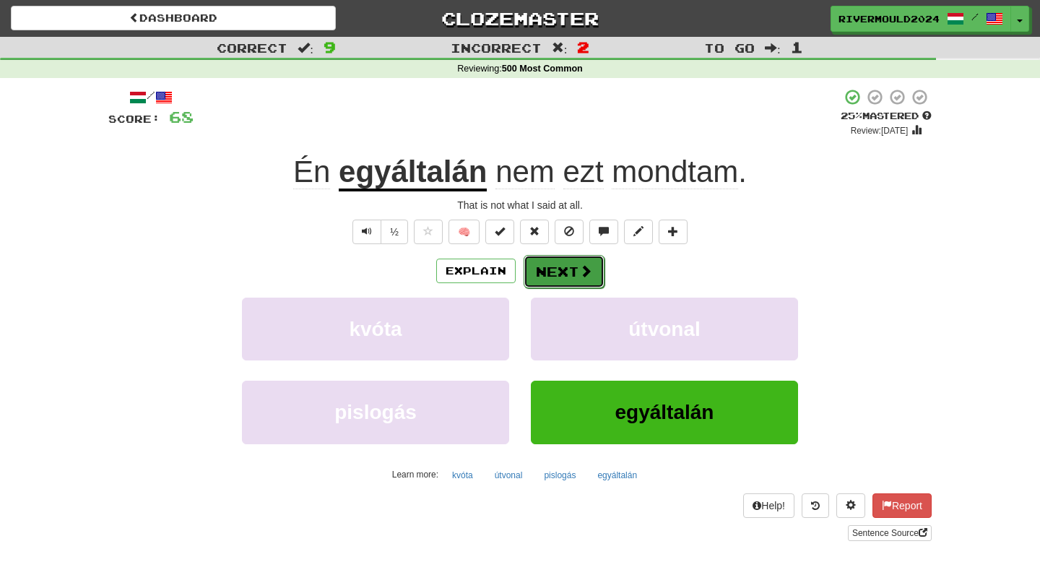
click at [579, 280] on button "Next" at bounding box center [563, 271] width 81 height 33
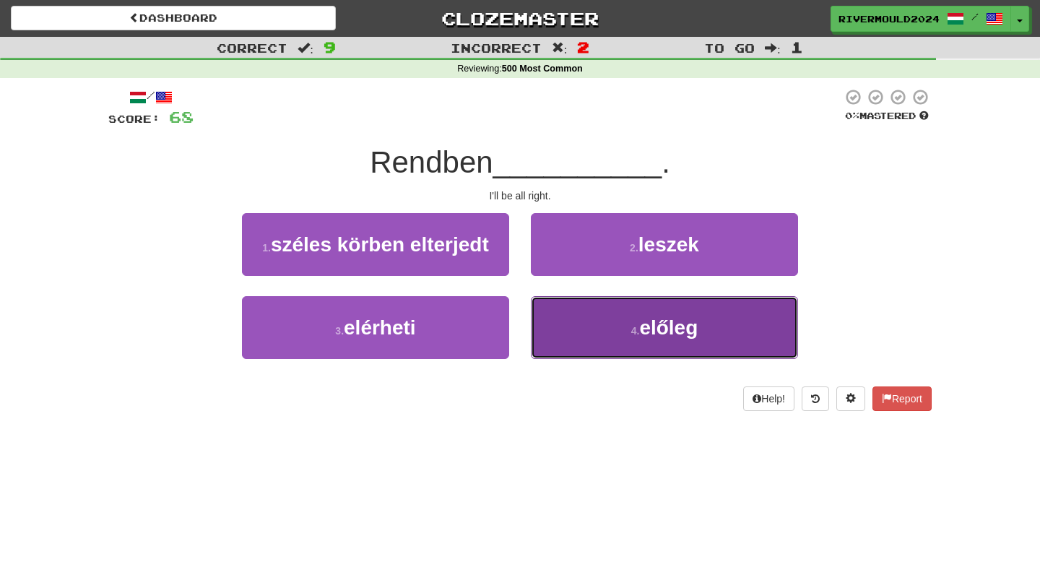
click at [576, 345] on button "4 . előleg" at bounding box center [664, 327] width 267 height 63
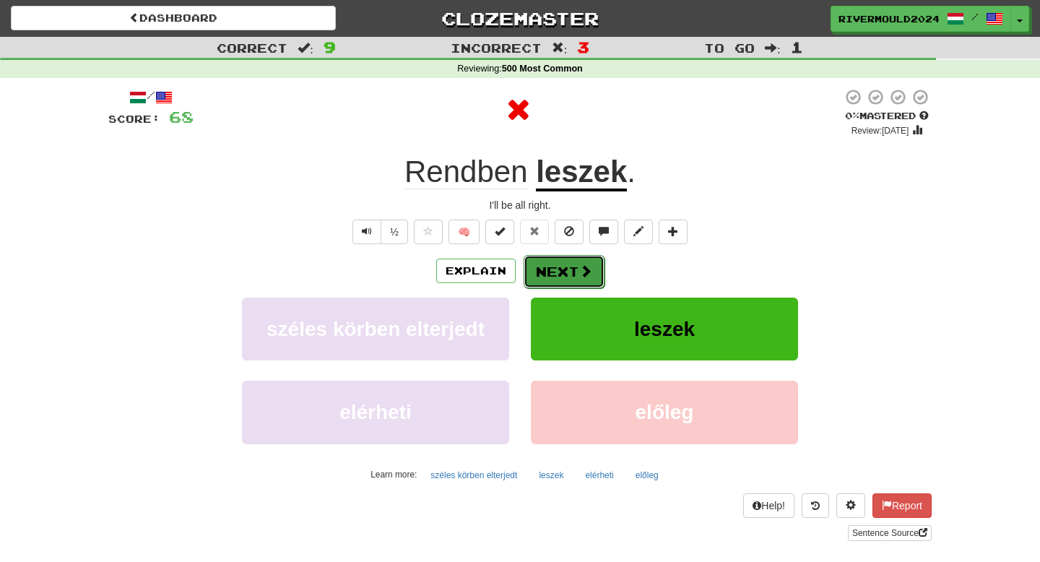
click at [573, 277] on button "Next" at bounding box center [563, 271] width 81 height 33
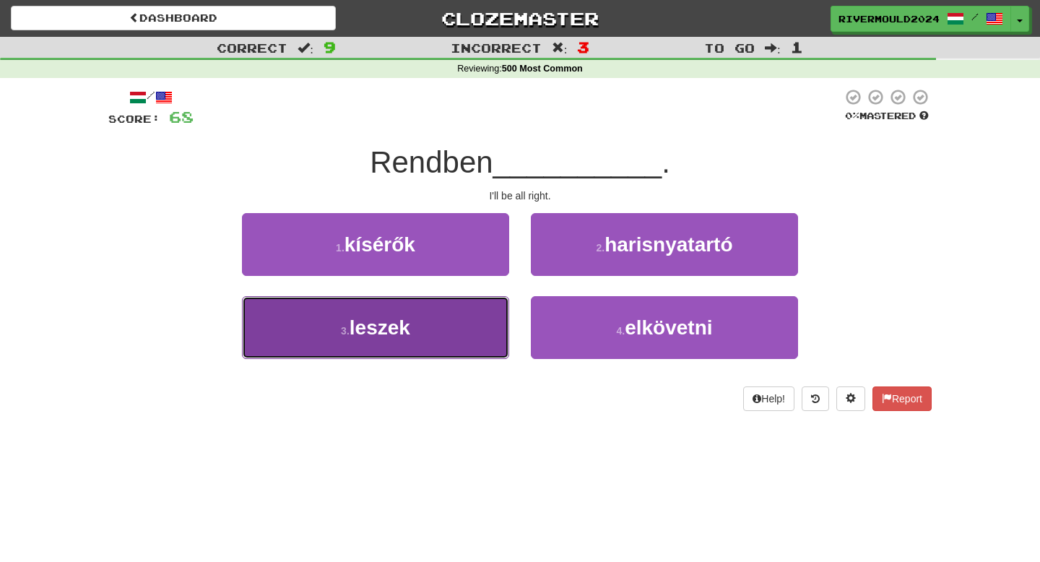
click at [430, 328] on button "3 . leszek" at bounding box center [375, 327] width 267 height 63
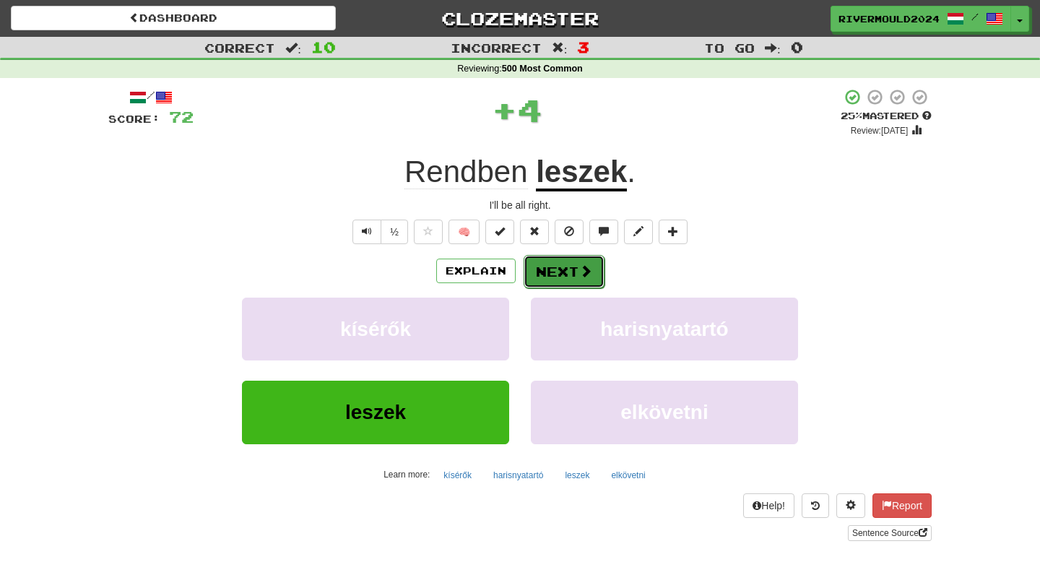
click at [549, 267] on button "Next" at bounding box center [563, 271] width 81 height 33
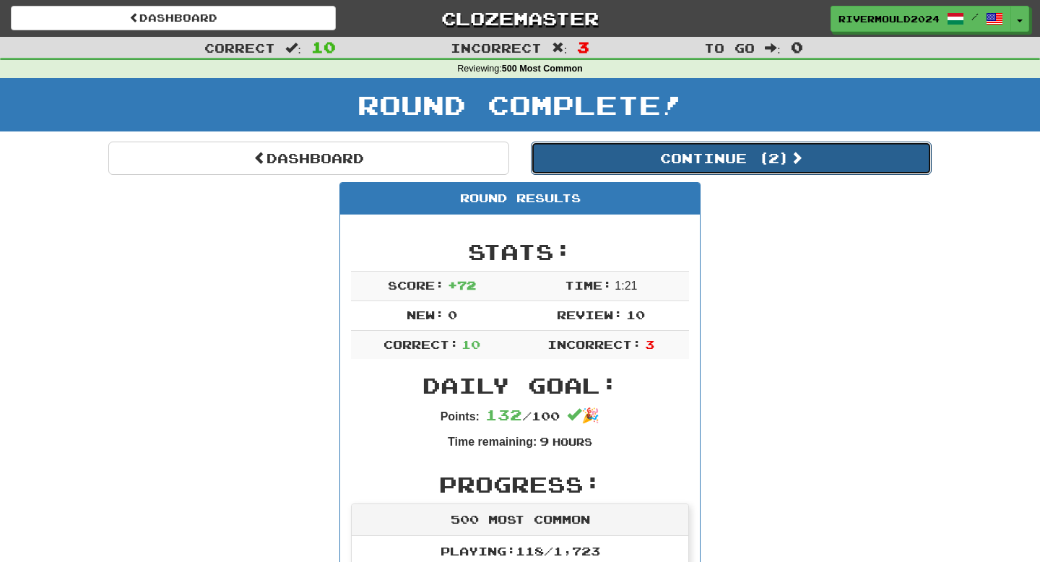
click at [659, 158] on button "Continue ( 2 )" at bounding box center [731, 158] width 401 height 33
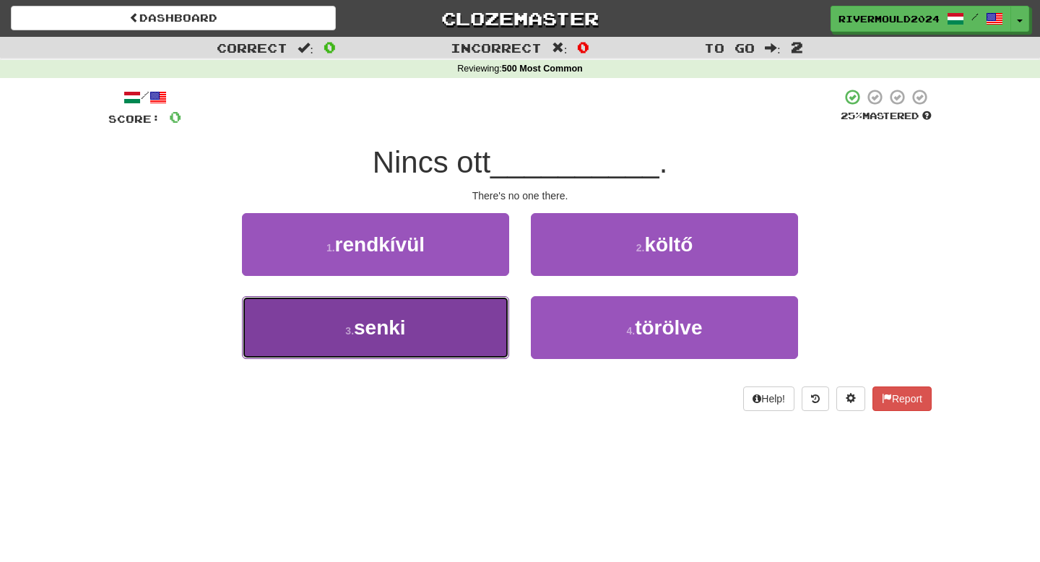
click at [459, 335] on button "3 . senki" at bounding box center [375, 327] width 267 height 63
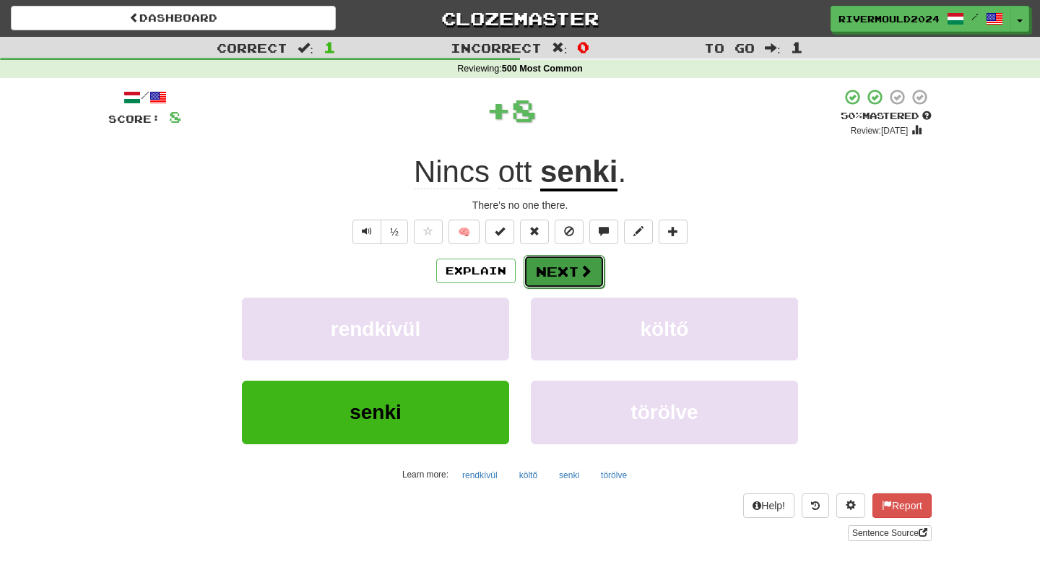
click at [573, 270] on button "Next" at bounding box center [563, 271] width 81 height 33
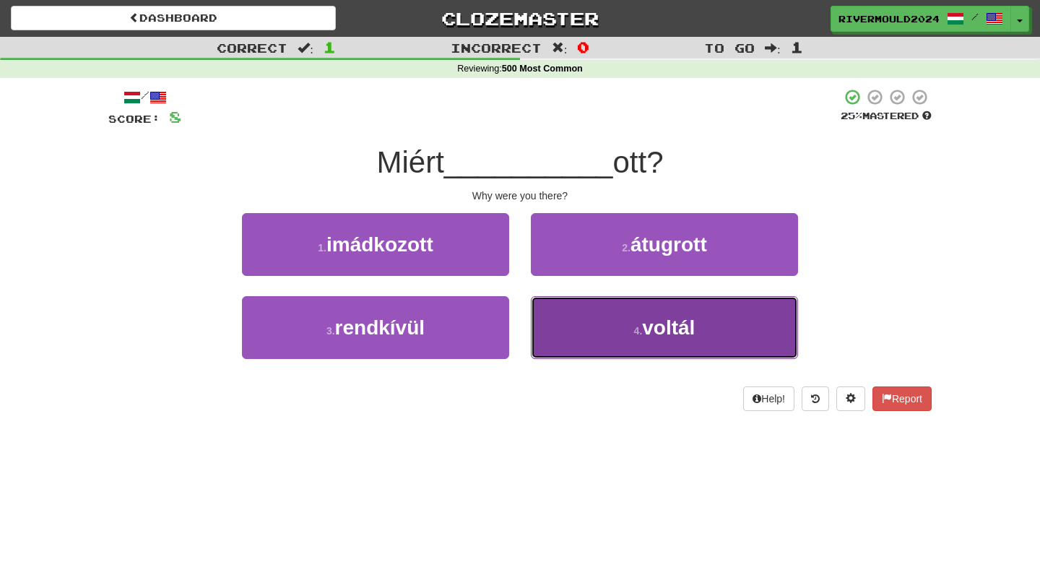
click at [602, 333] on button "4 . voltál" at bounding box center [664, 327] width 267 height 63
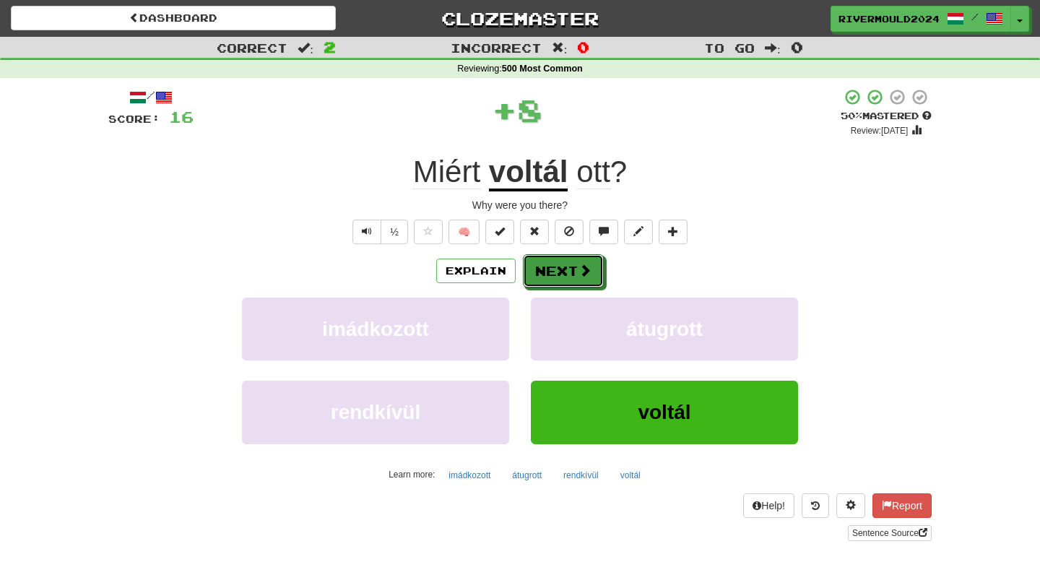
click at [579, 269] on span at bounding box center [584, 270] width 13 height 13
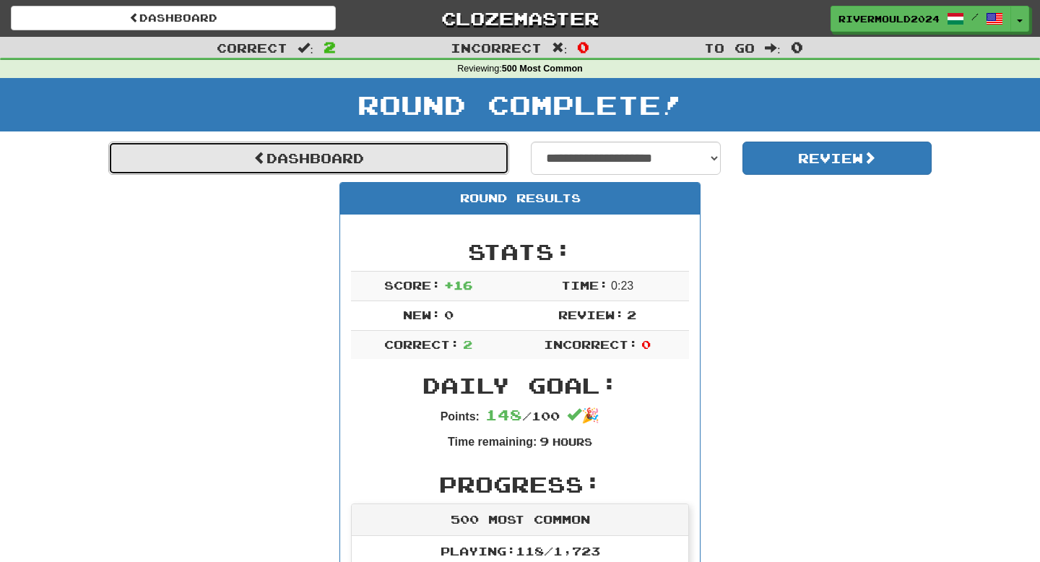
click at [422, 171] on link "Dashboard" at bounding box center [308, 158] width 401 height 33
